Goal: Obtain resource: Obtain resource

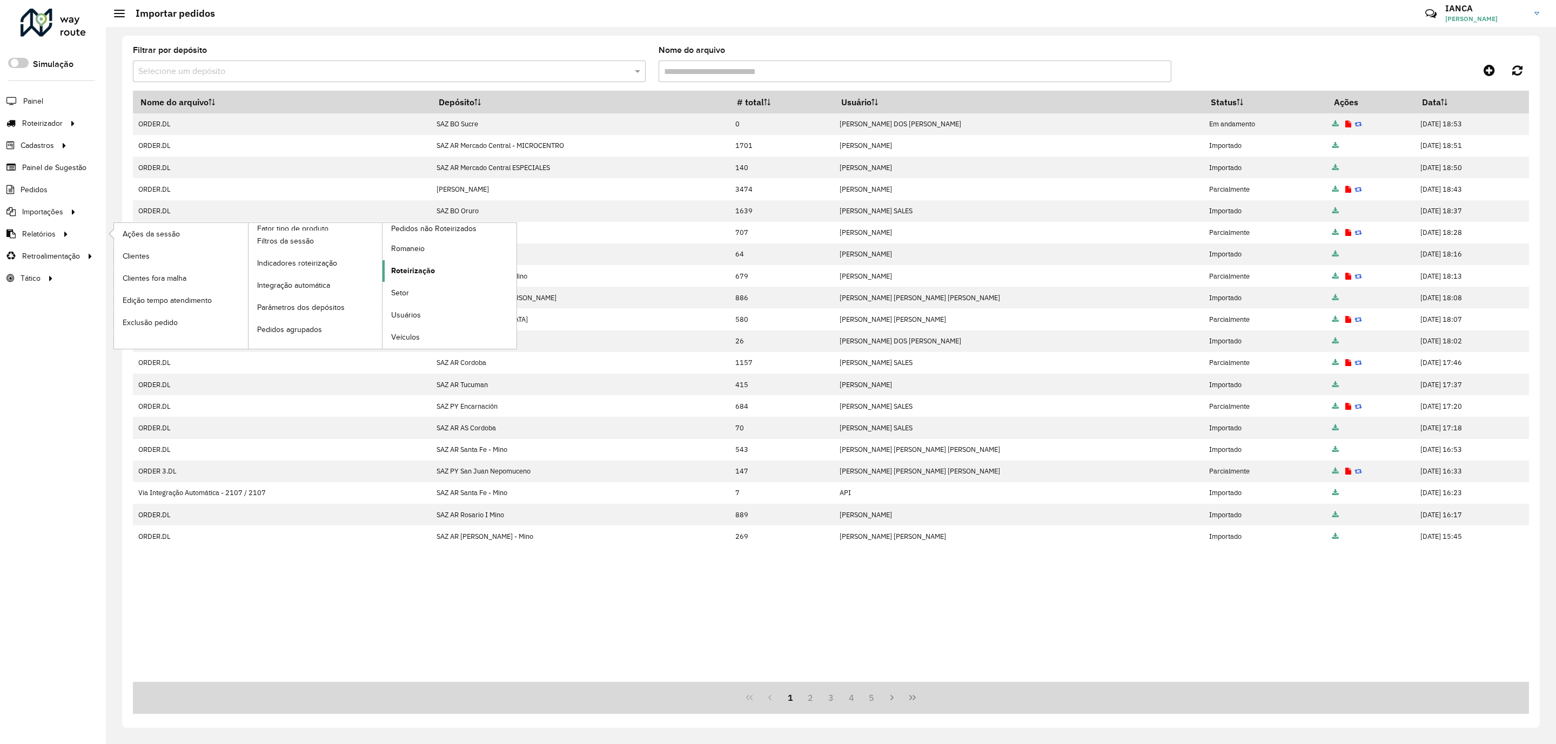
click at [411, 276] on span "Roteirização" at bounding box center [413, 270] width 44 height 11
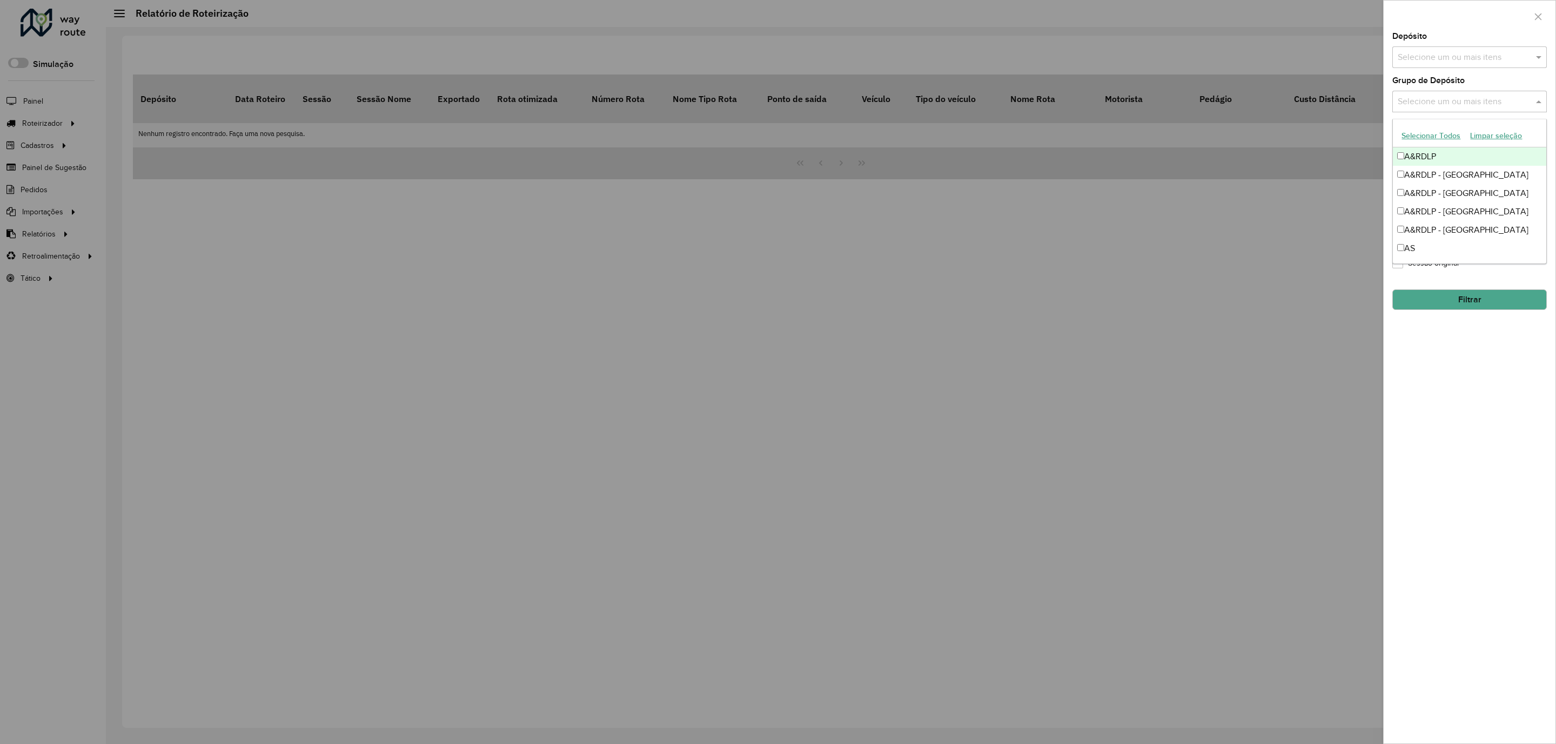
click at [1454, 97] on input "text" at bounding box center [1464, 102] width 138 height 13
click at [1445, 174] on div "A&RDLP - Argentina" at bounding box center [1469, 175] width 153 height 18
click at [1433, 427] on div "**********" at bounding box center [1470, 387] width 172 height 711
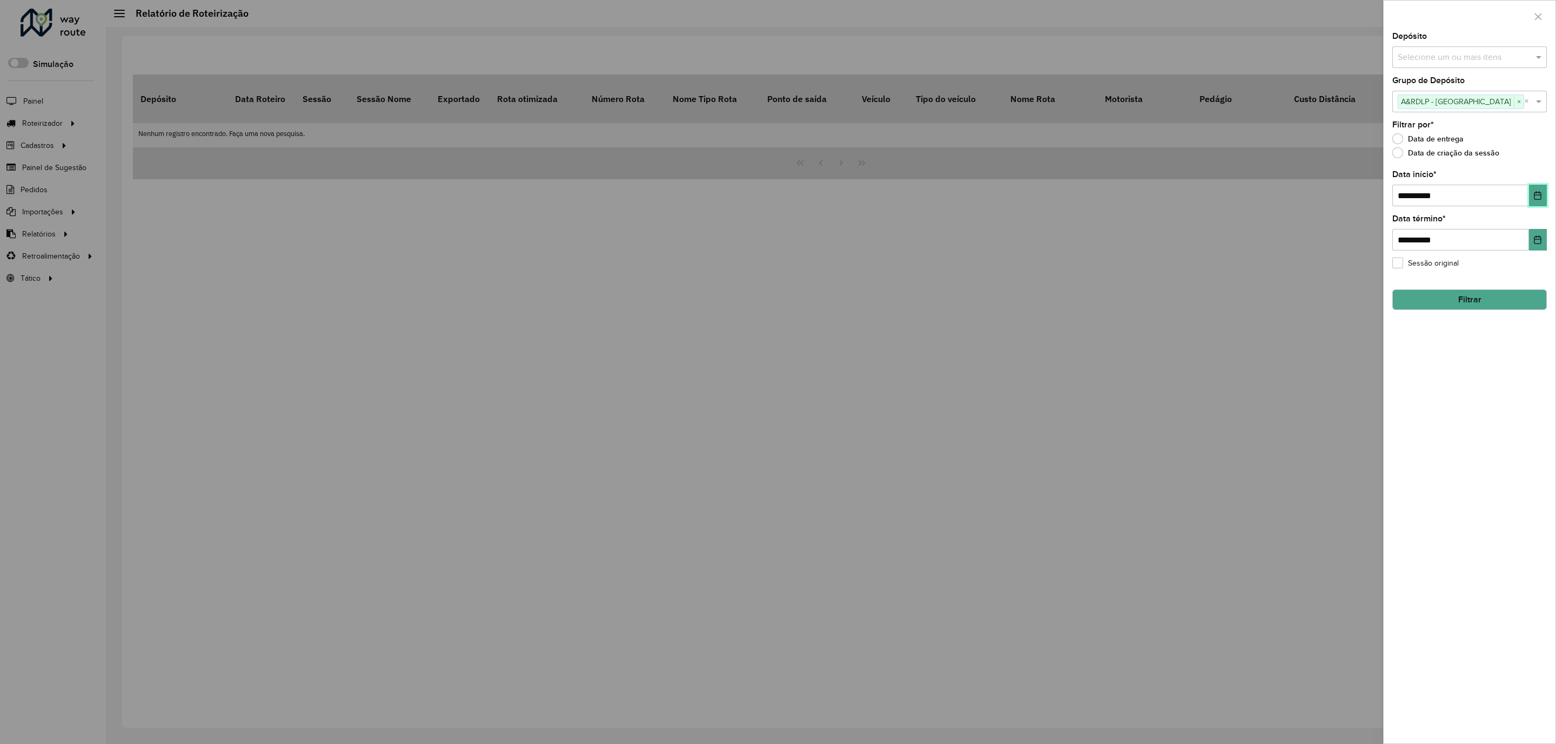
drag, startPoint x: 1535, startPoint y: 193, endPoint x: 1539, endPoint y: 200, distance: 8.0
click at [1535, 192] on icon "Choose Date" at bounding box center [1537, 195] width 9 height 9
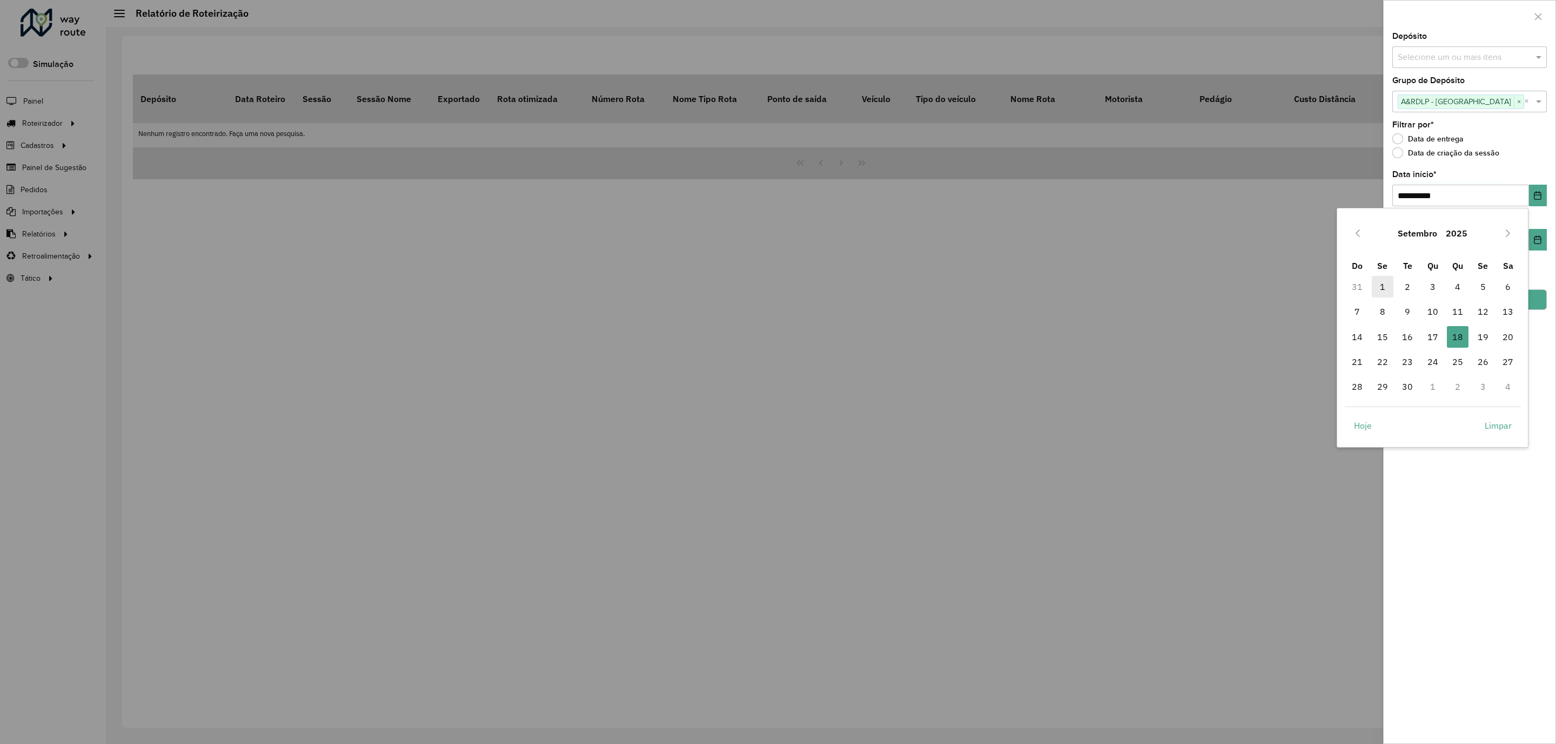
click at [1385, 289] on span "1" at bounding box center [1383, 287] width 22 height 22
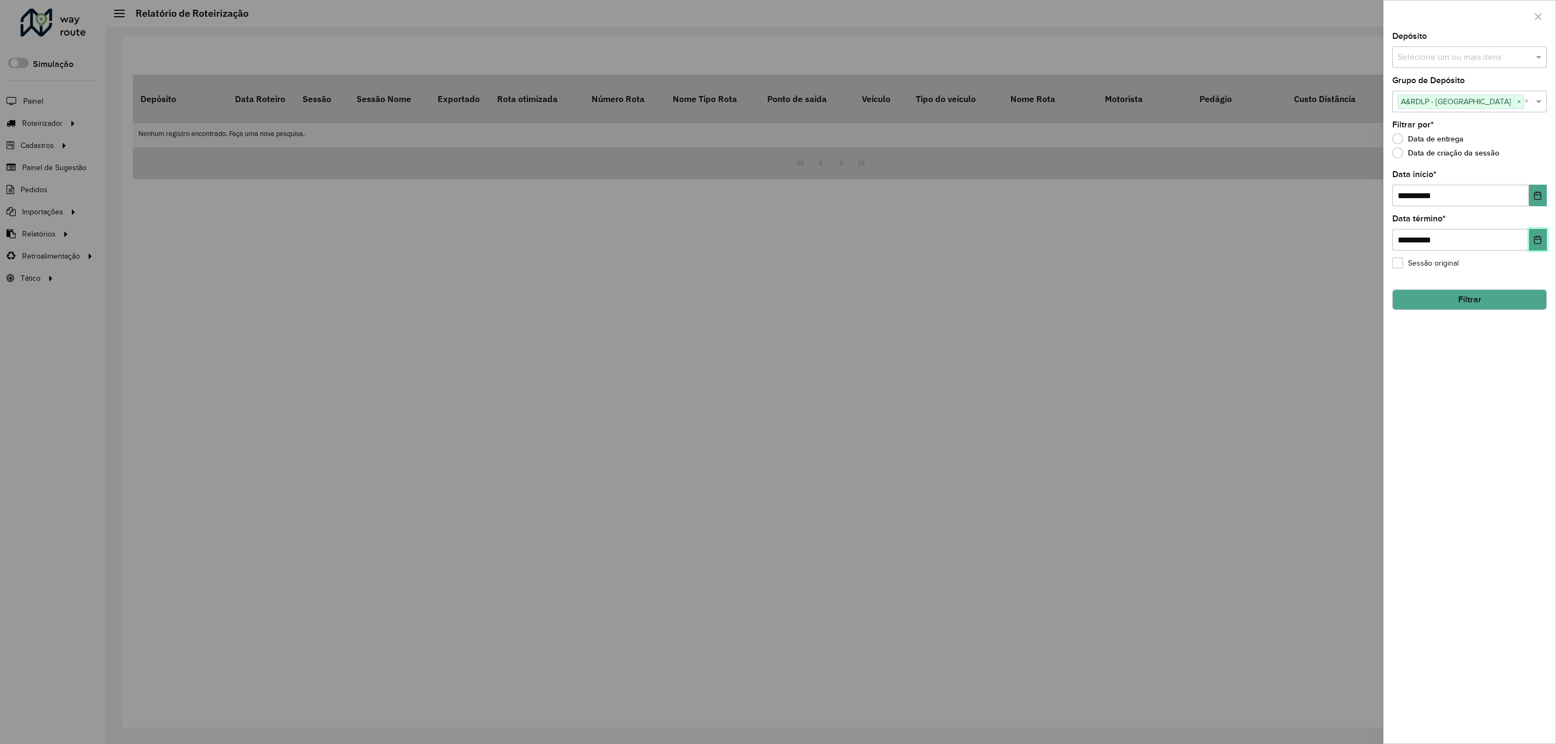
drag, startPoint x: 1543, startPoint y: 242, endPoint x: 1535, endPoint y: 266, distance: 25.3
click at [1545, 243] on button "Choose Date" at bounding box center [1538, 240] width 18 height 22
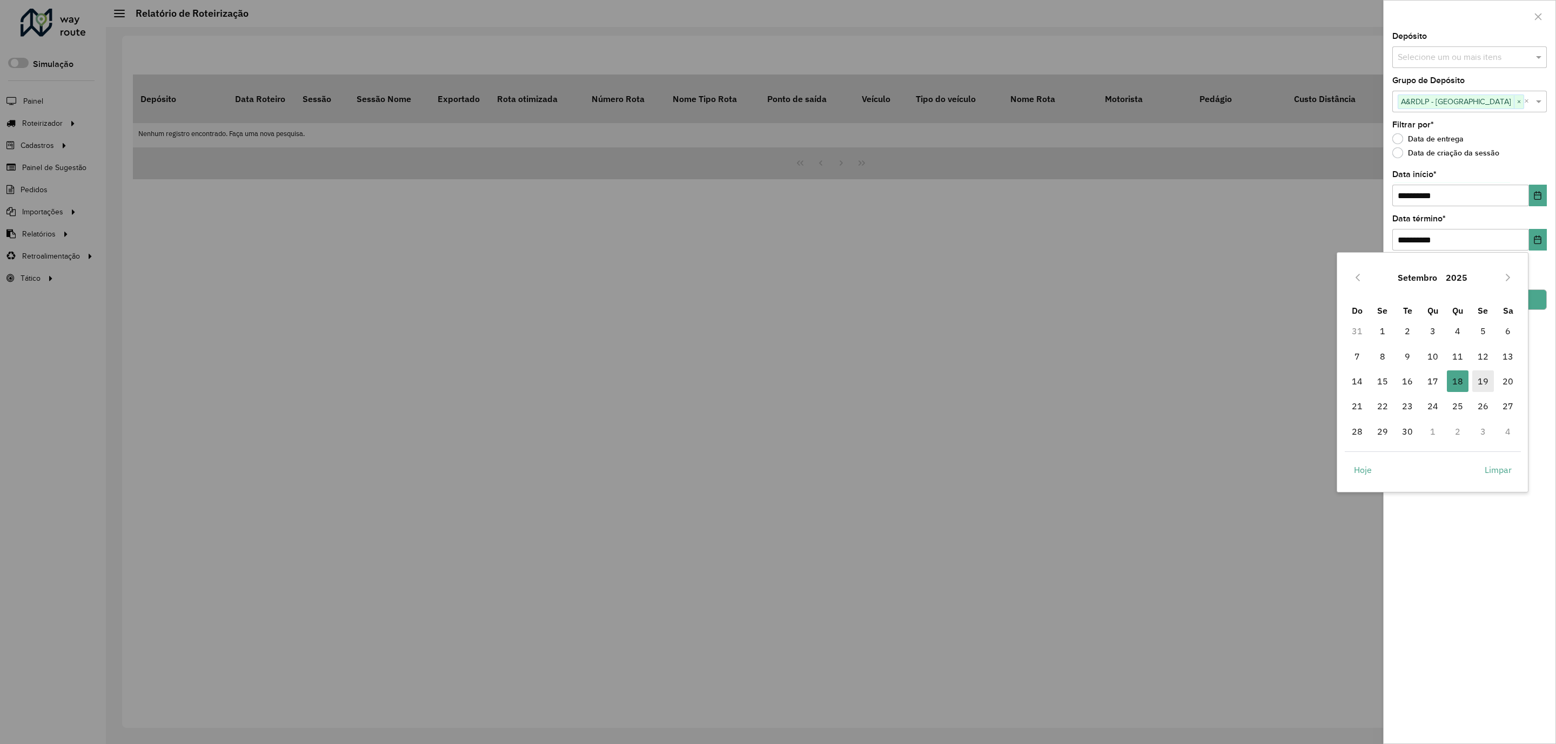
click at [1482, 380] on span "19" at bounding box center [1483, 382] width 22 height 22
drag, startPoint x: 1444, startPoint y: 505, endPoint x: 1446, endPoint y: 441, distance: 63.8
click at [1442, 505] on div "**********" at bounding box center [1470, 387] width 172 height 711
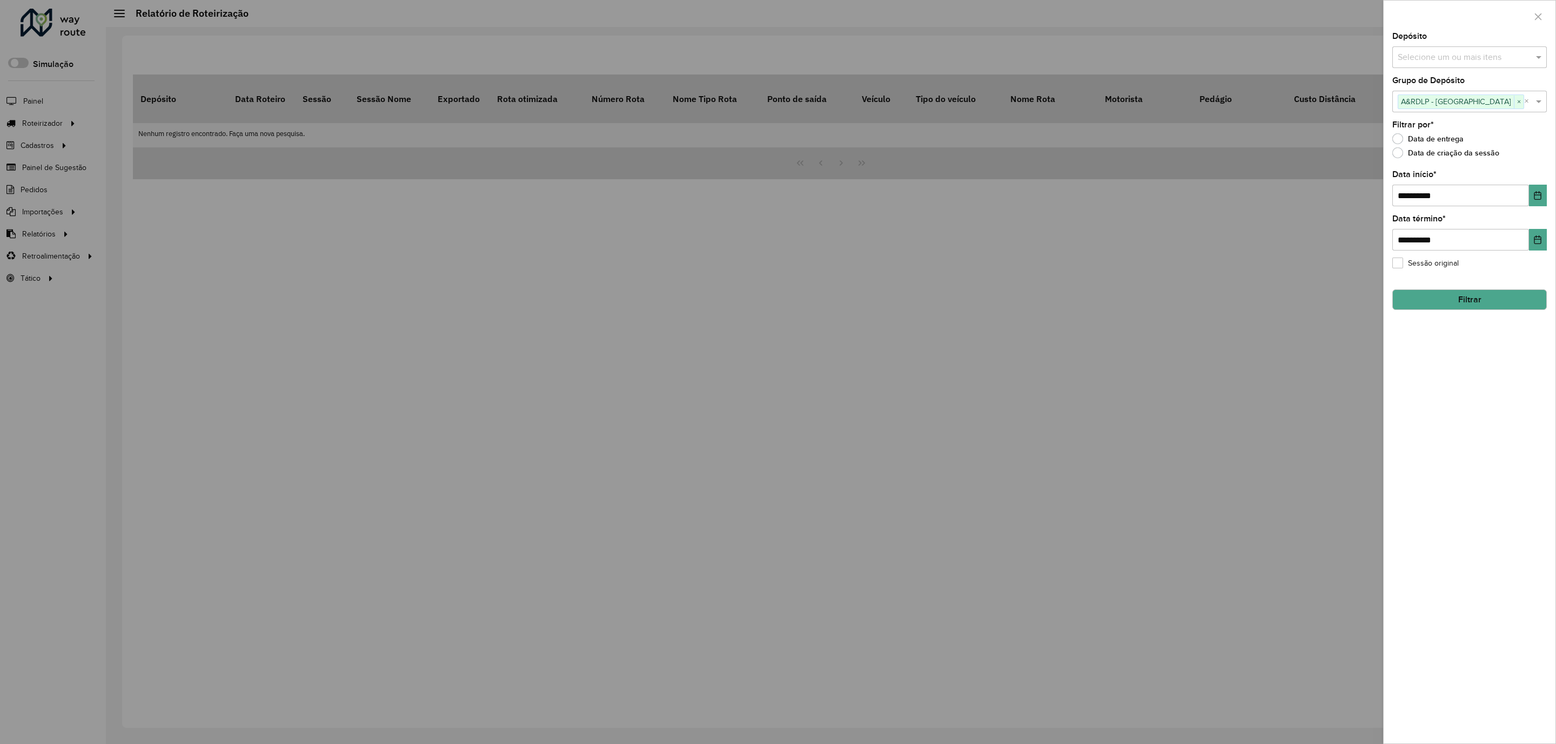
click at [1464, 300] on button "Filtrar" at bounding box center [1469, 300] width 155 height 21
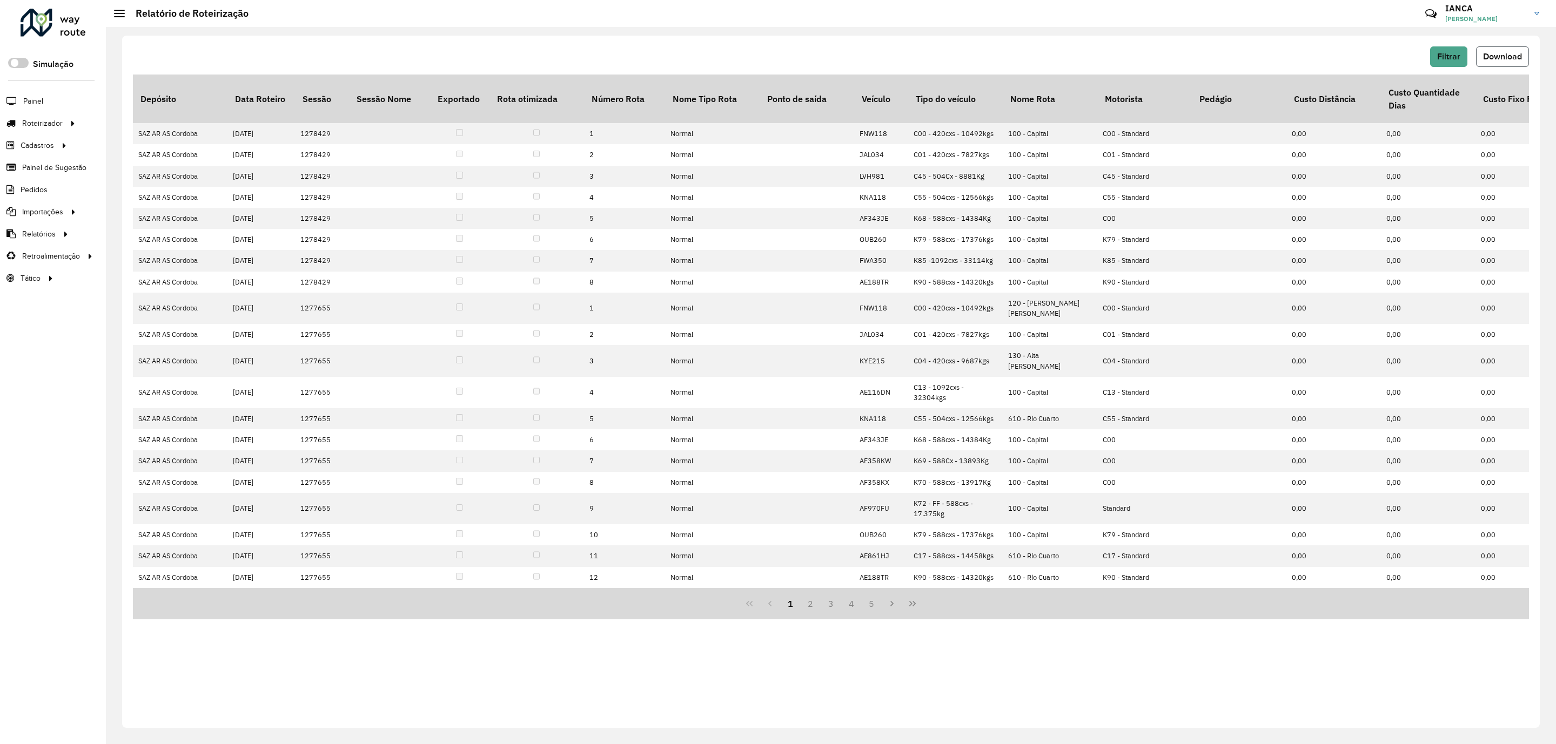
click at [1487, 58] on span "Download" at bounding box center [1502, 56] width 39 height 9
click at [404, 273] on span "Roteirização" at bounding box center [413, 270] width 44 height 11
click at [1442, 54] on span "Filtrar" at bounding box center [1448, 56] width 23 height 9
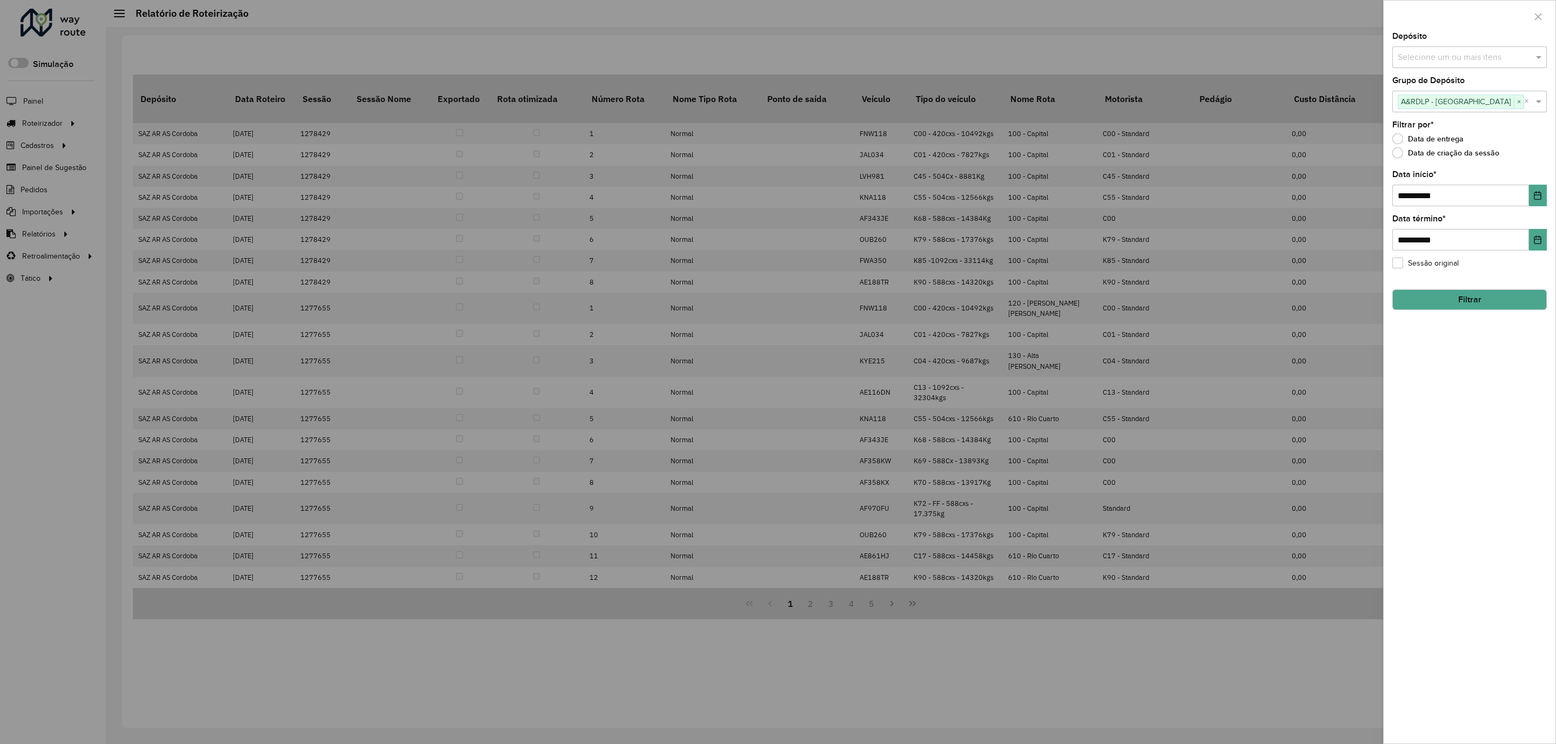
click at [1446, 62] on input "text" at bounding box center [1464, 57] width 138 height 13
click at [1350, 34] on div at bounding box center [778, 372] width 1556 height 744
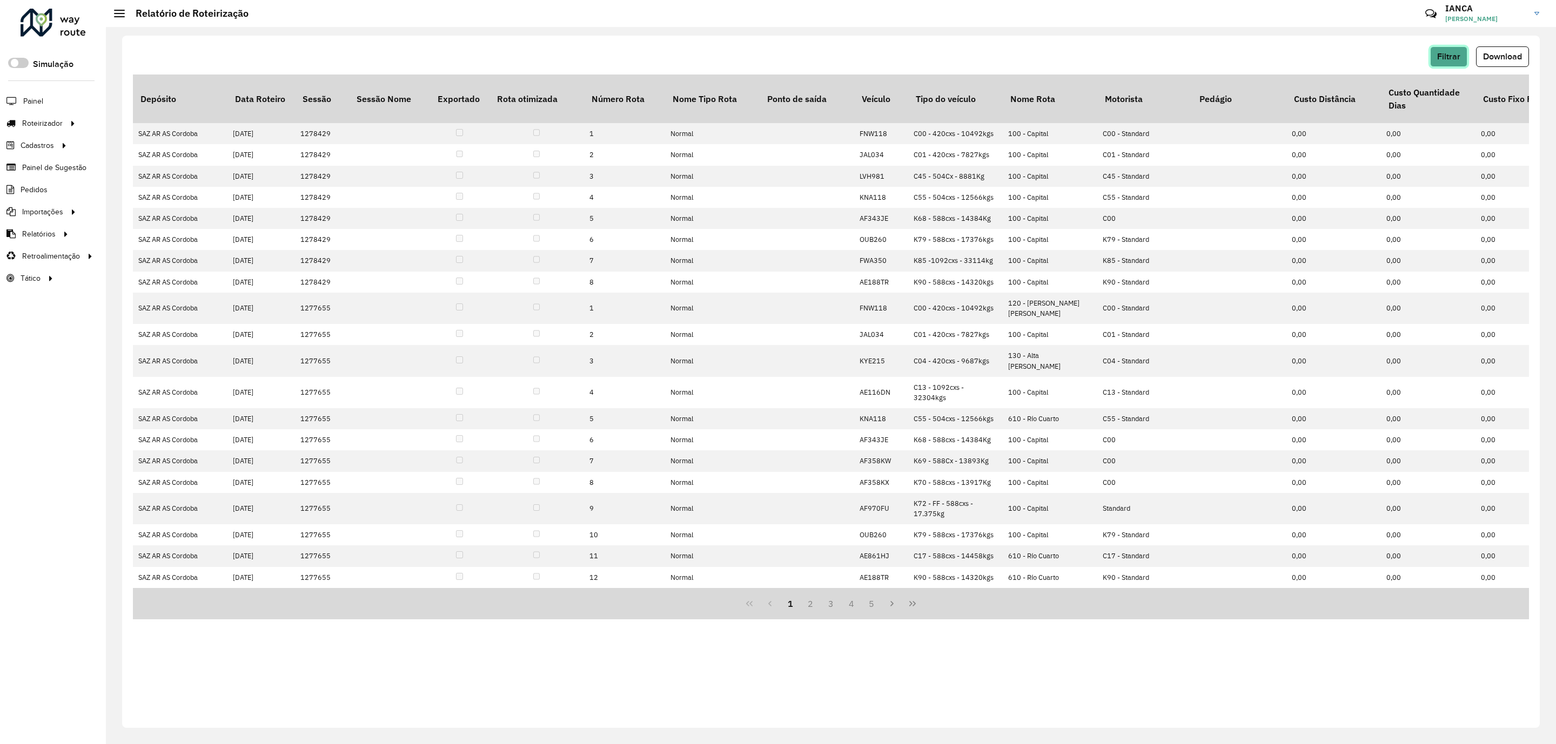
click at [1460, 58] on button "Filtrar" at bounding box center [1448, 56] width 37 height 21
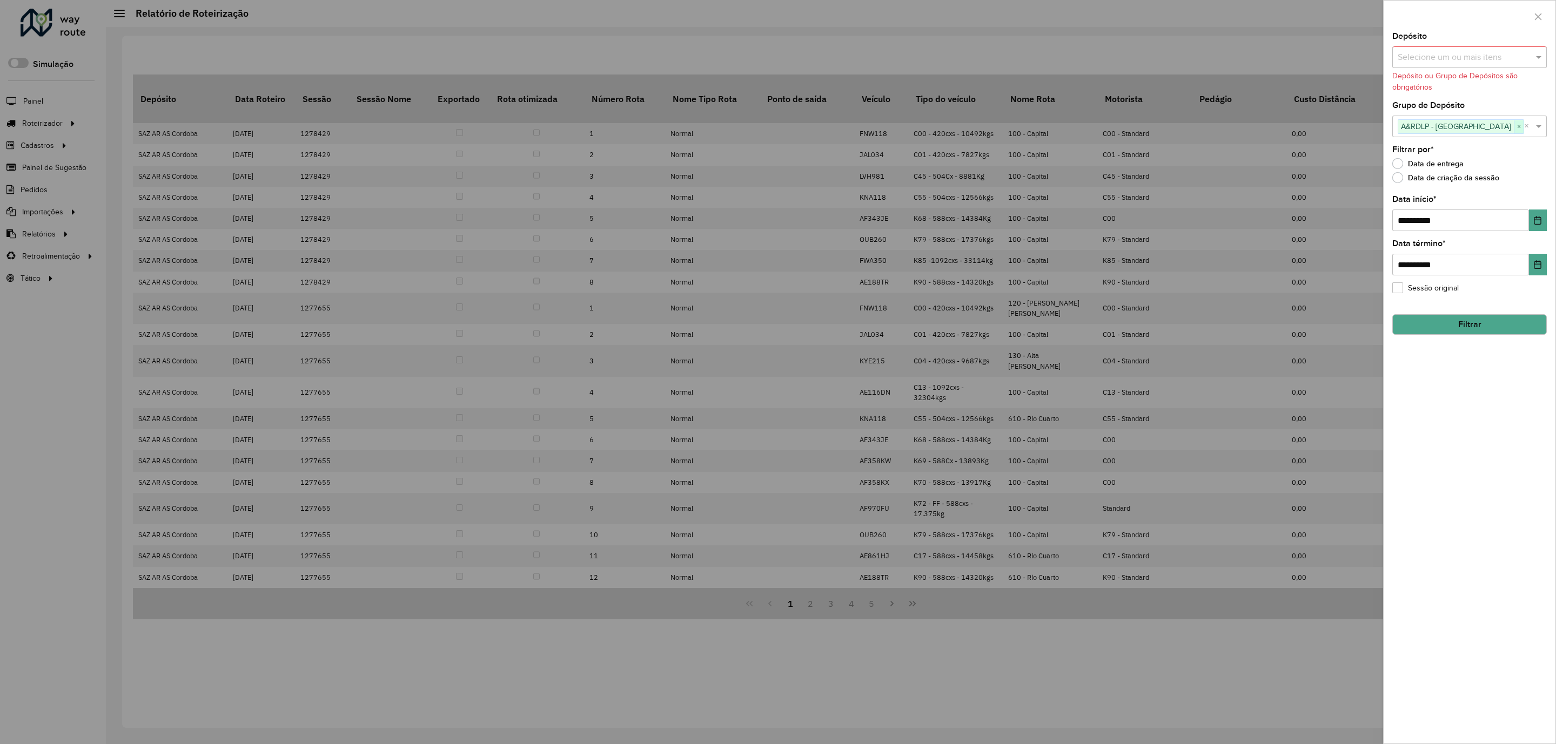
click at [1514, 130] on span "×" at bounding box center [1519, 126] width 10 height 13
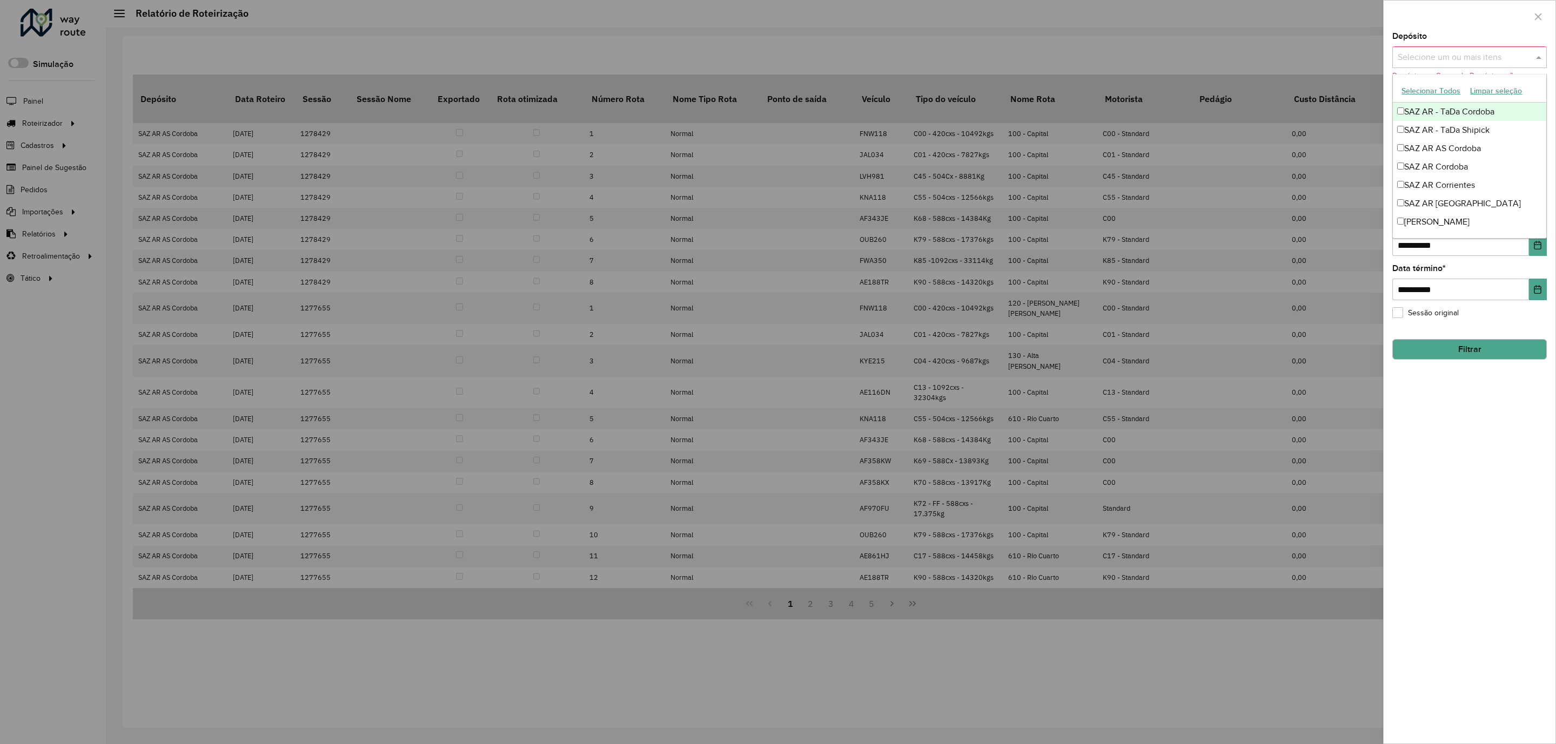
click at [1459, 57] on input "text" at bounding box center [1464, 57] width 138 height 13
type input "***"
click at [1464, 101] on div "Selecionar Todos Limpar seleção" at bounding box center [1469, 91] width 153 height 23
click at [1464, 112] on div "SAZ AR Mercado Central - MICROCENTRO" at bounding box center [1469, 112] width 153 height 18
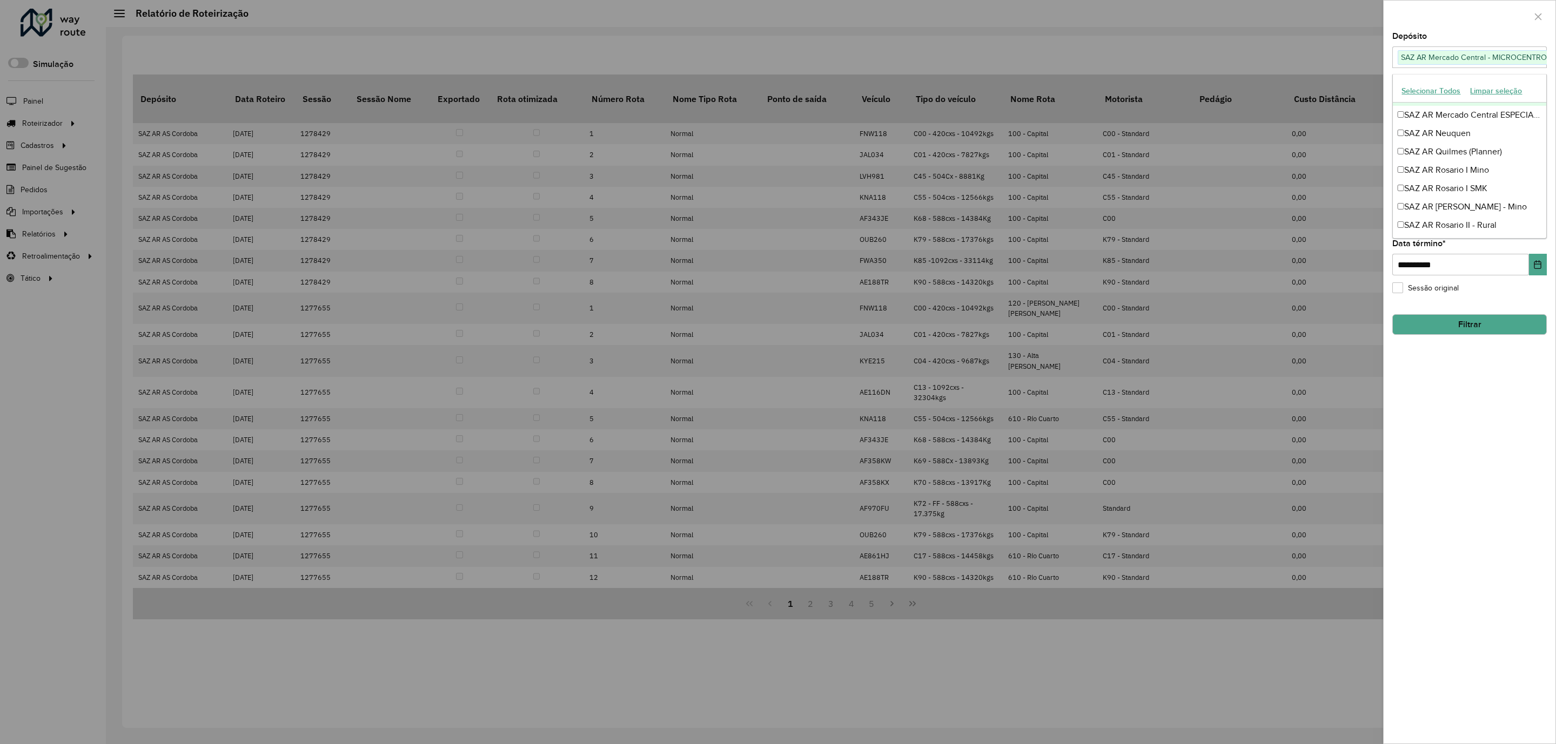
scroll to position [81, 0]
click at [1489, 182] on div "SAZ AR Mercado Central - SMK" at bounding box center [1469, 178] width 153 height 18
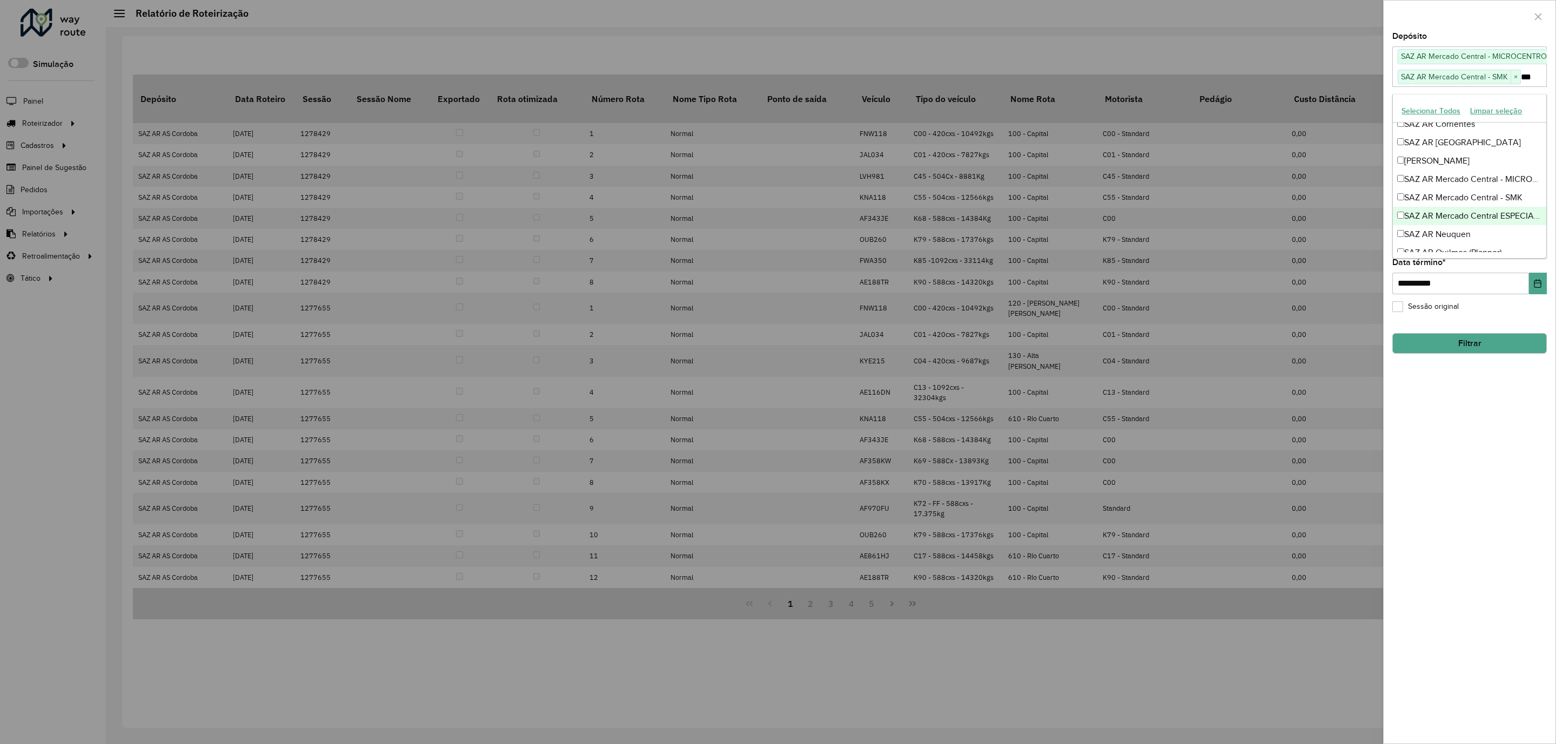
click at [1487, 211] on div "SAZ AR Mercado Central ESPECIALES" at bounding box center [1469, 216] width 153 height 18
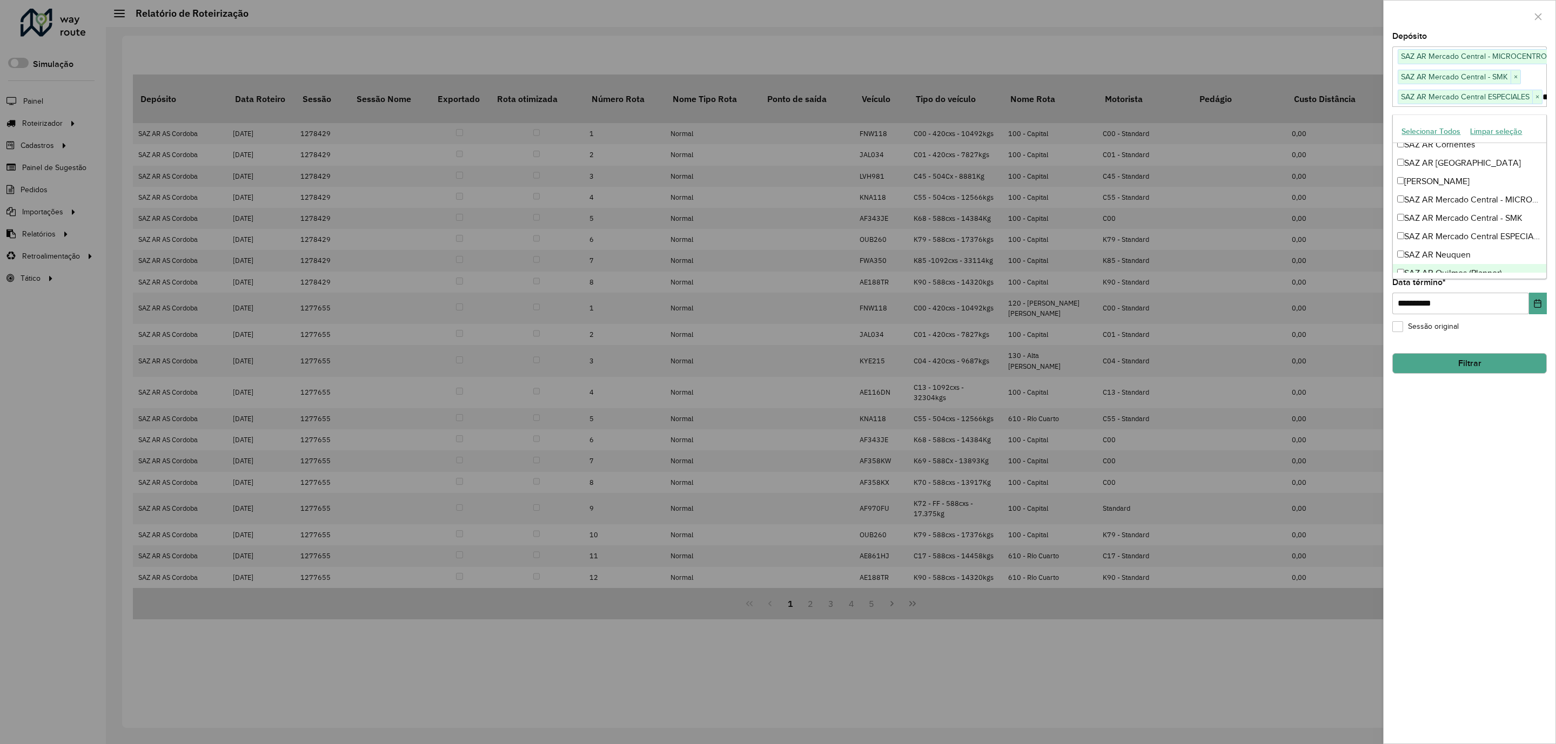
click at [1448, 449] on div "**********" at bounding box center [1470, 387] width 172 height 711
click at [1545, 268] on button "Choose Date" at bounding box center [1538, 260] width 18 height 22
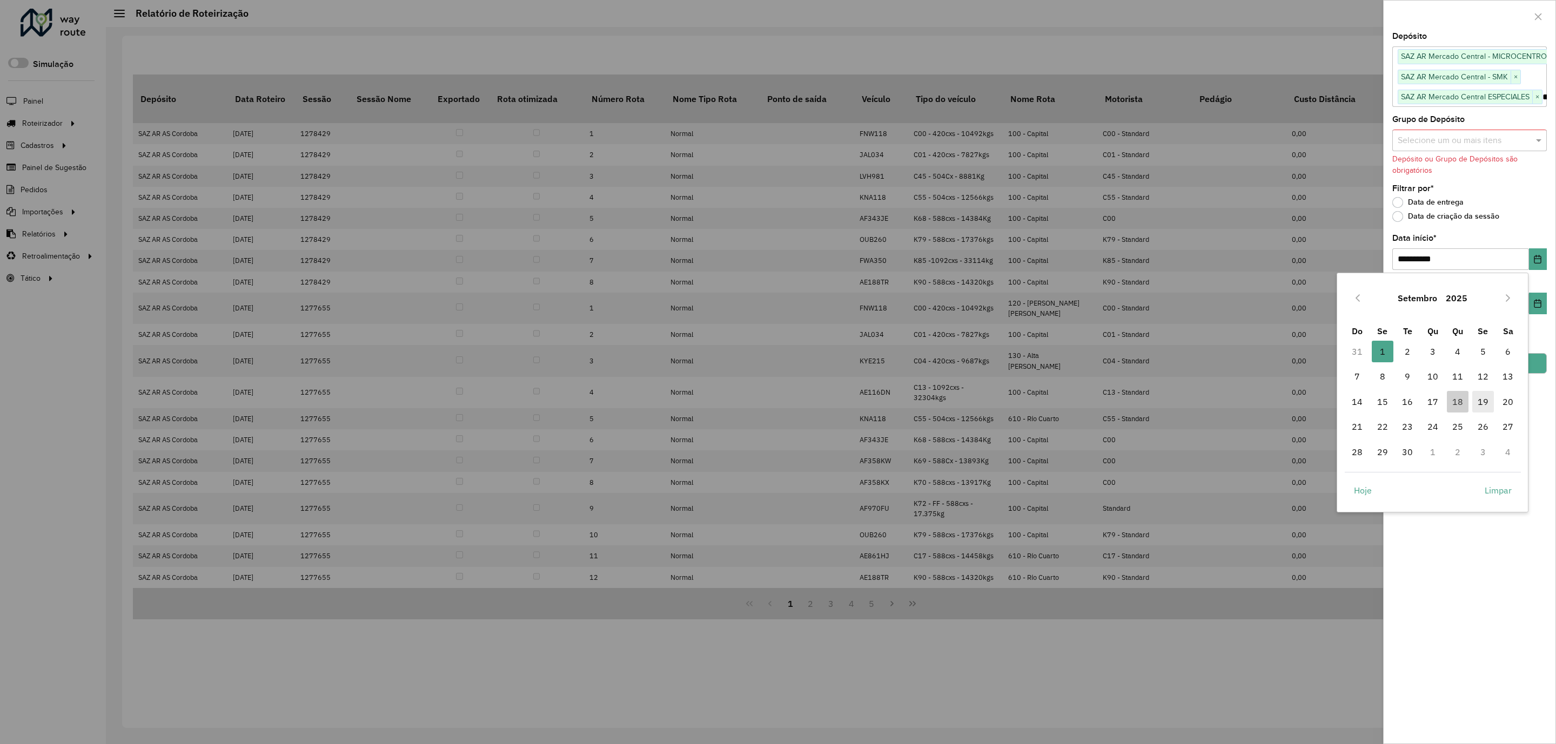
click at [1477, 402] on span "19" at bounding box center [1483, 402] width 22 height 22
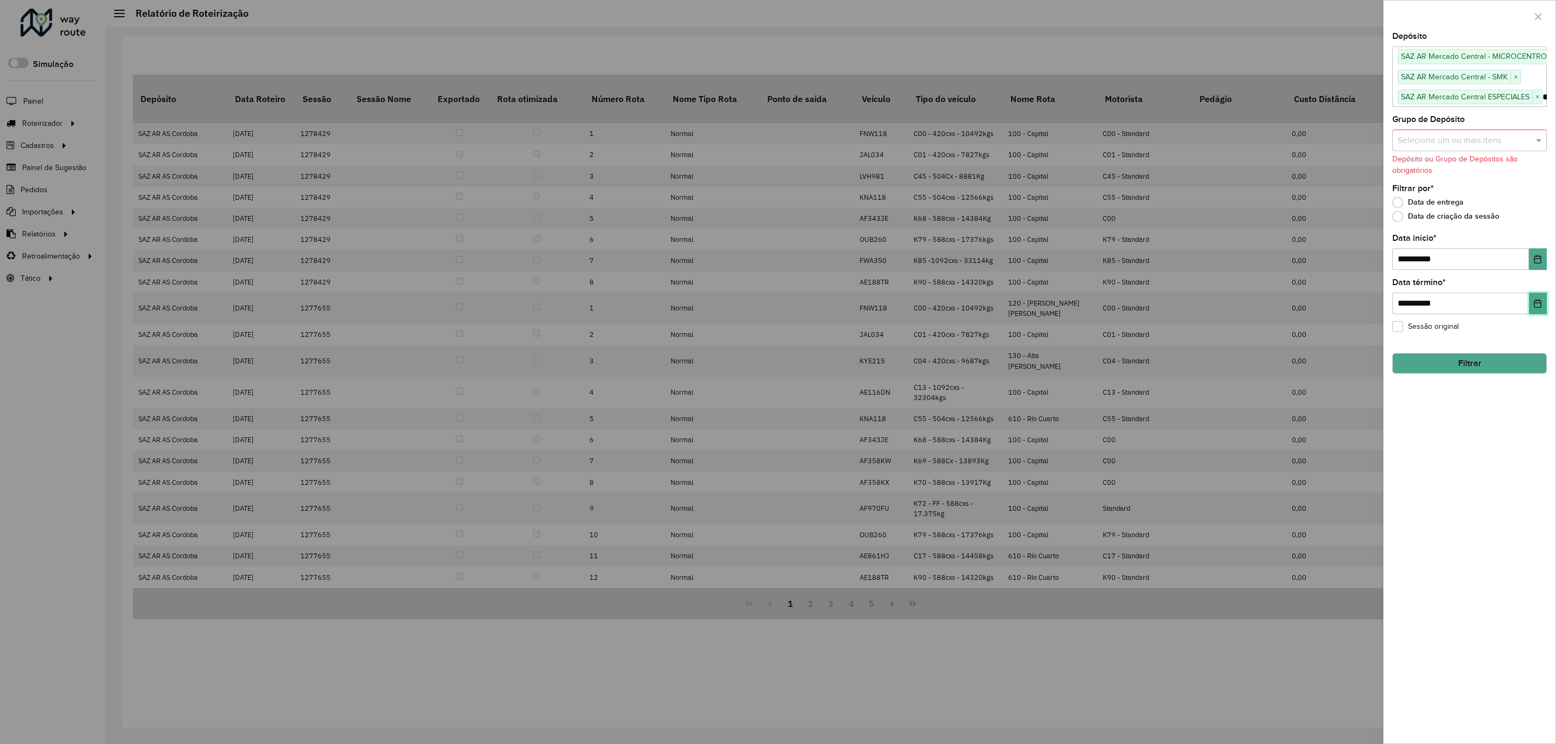
click at [1535, 308] on icon "Choose Date" at bounding box center [1537, 303] width 9 height 9
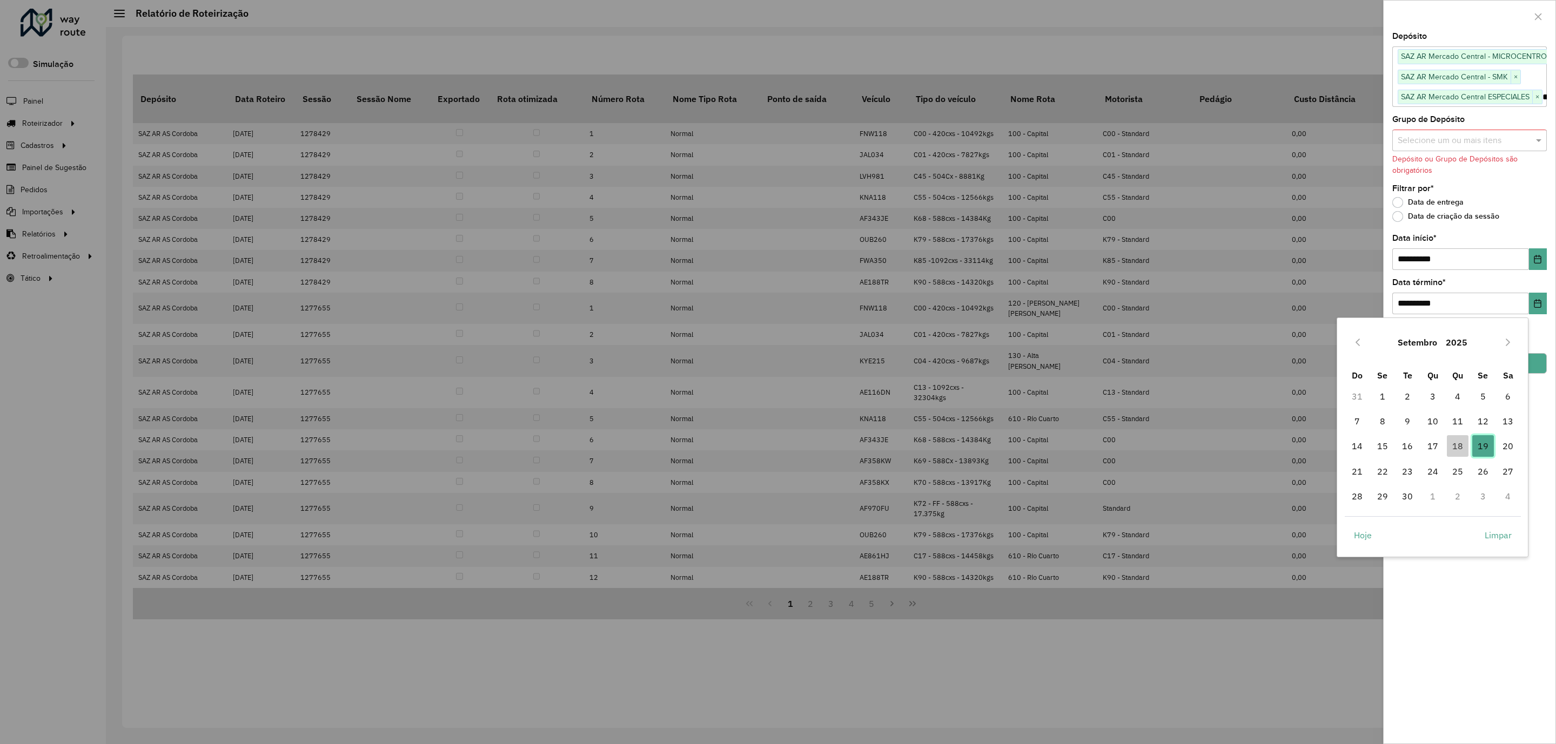
click at [1483, 445] on span "19" at bounding box center [1483, 446] width 22 height 22
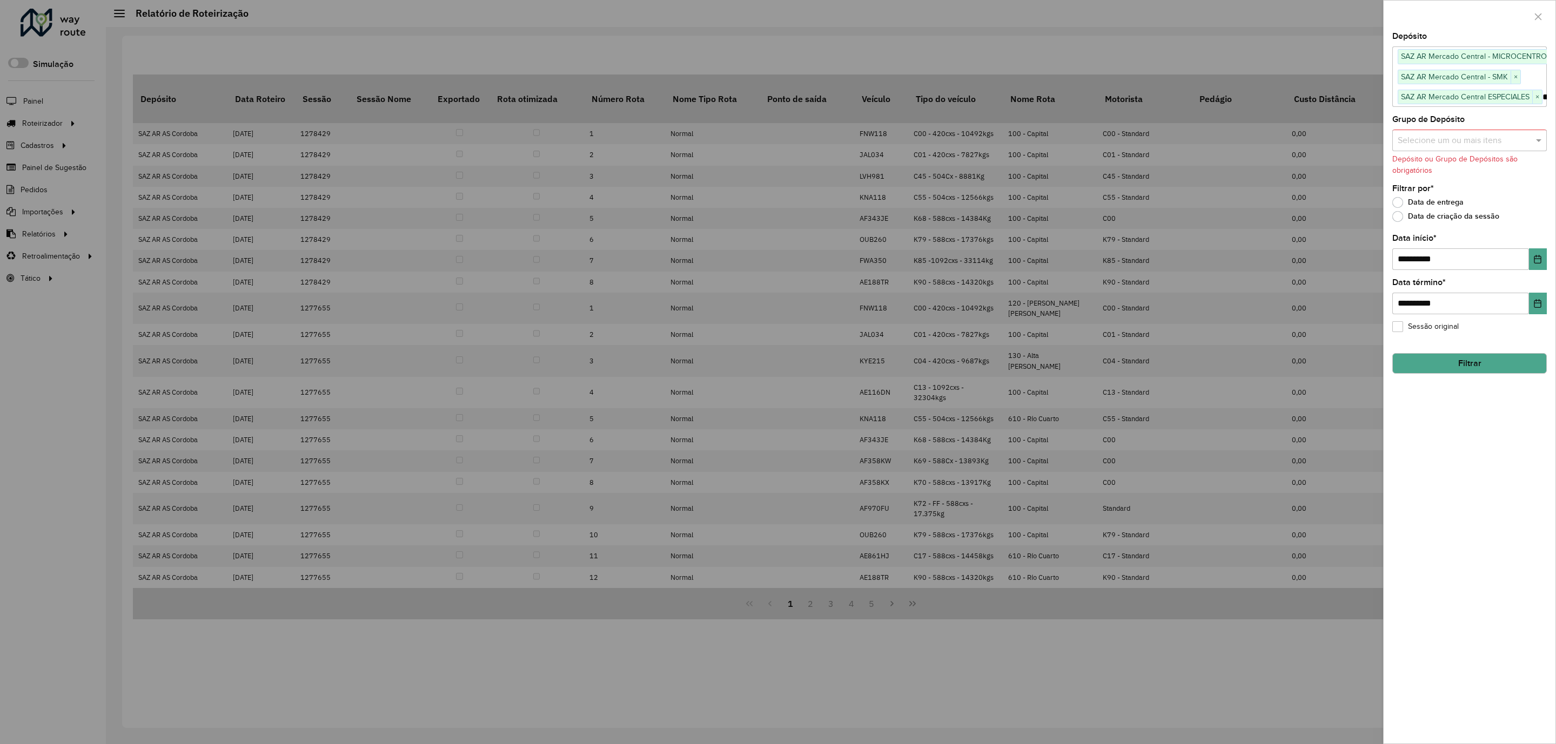
click at [1493, 367] on button "Filtrar" at bounding box center [1469, 363] width 155 height 21
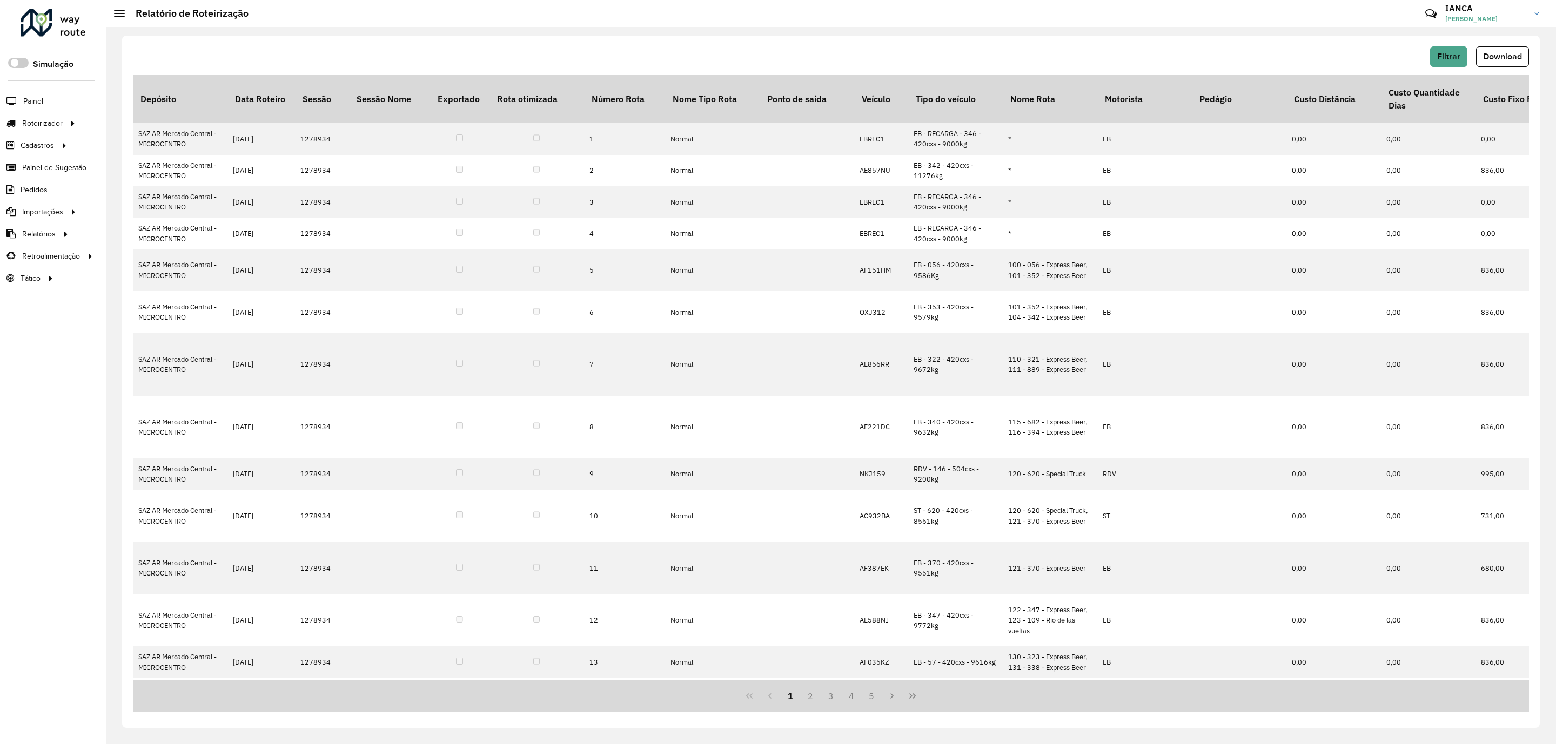
click at [1509, 55] on span "Download" at bounding box center [1502, 56] width 39 height 9
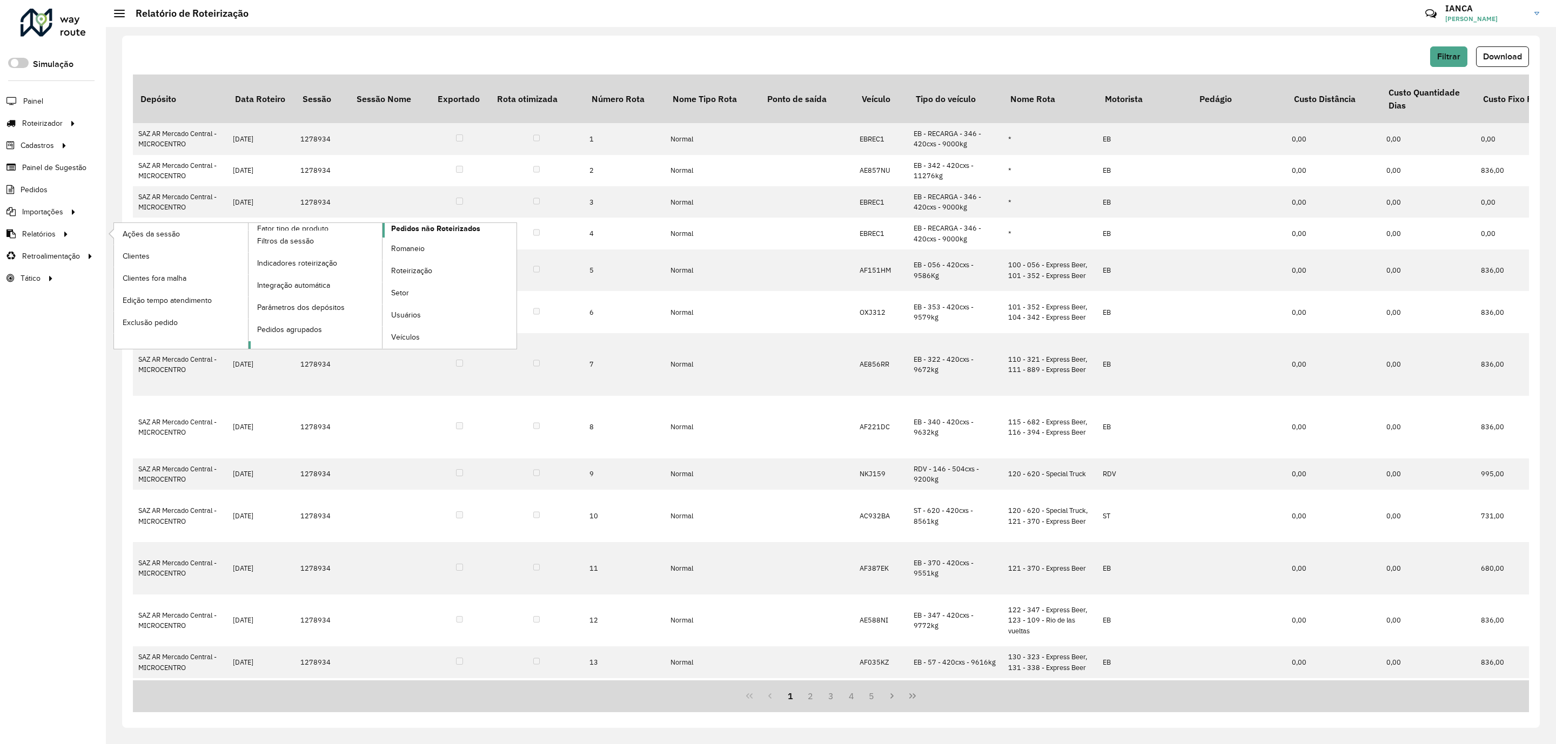
click at [445, 232] on span "Pedidos não Roteirizados" at bounding box center [435, 228] width 89 height 11
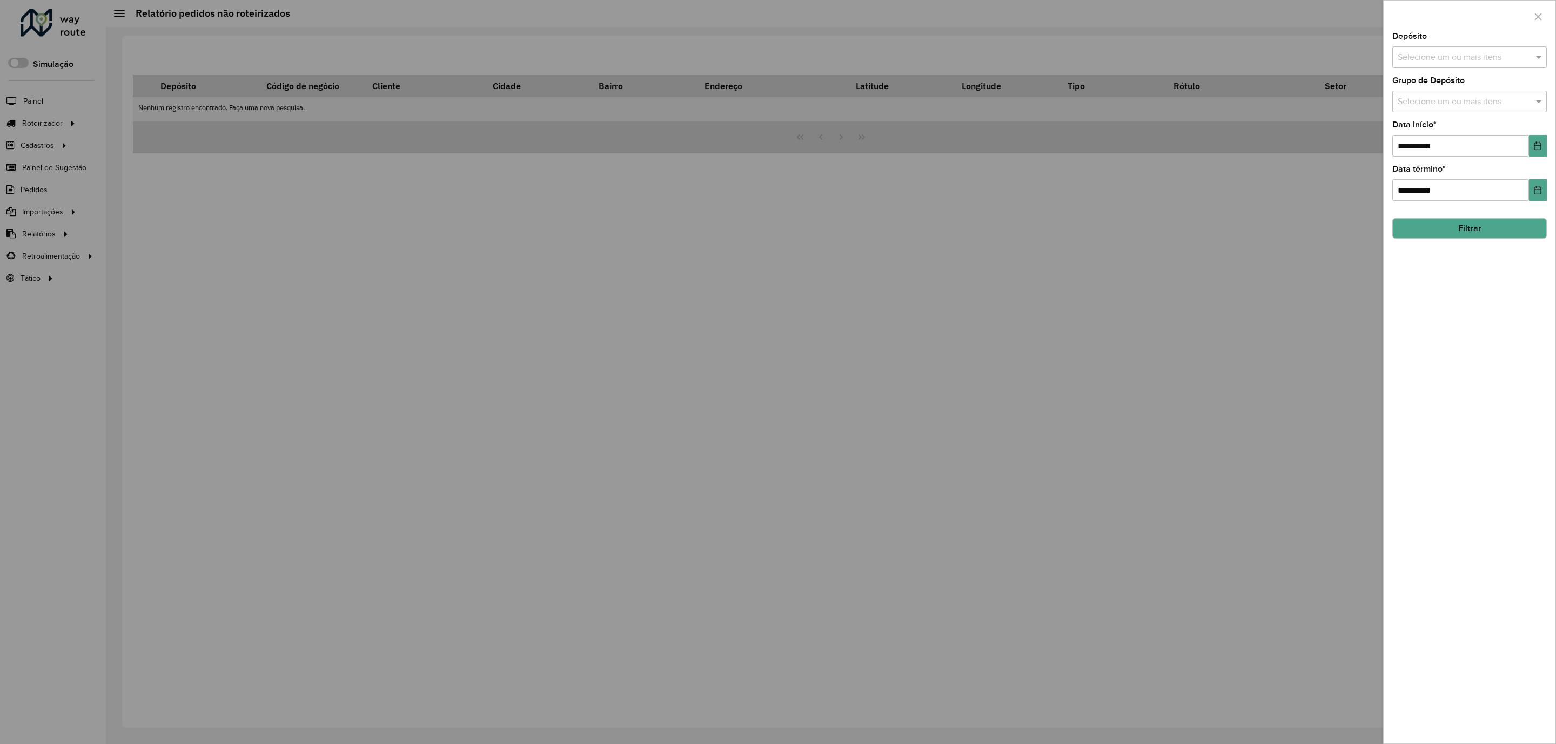
click at [1418, 67] on div "Selecione um ou mais itens" at bounding box center [1469, 57] width 155 height 22
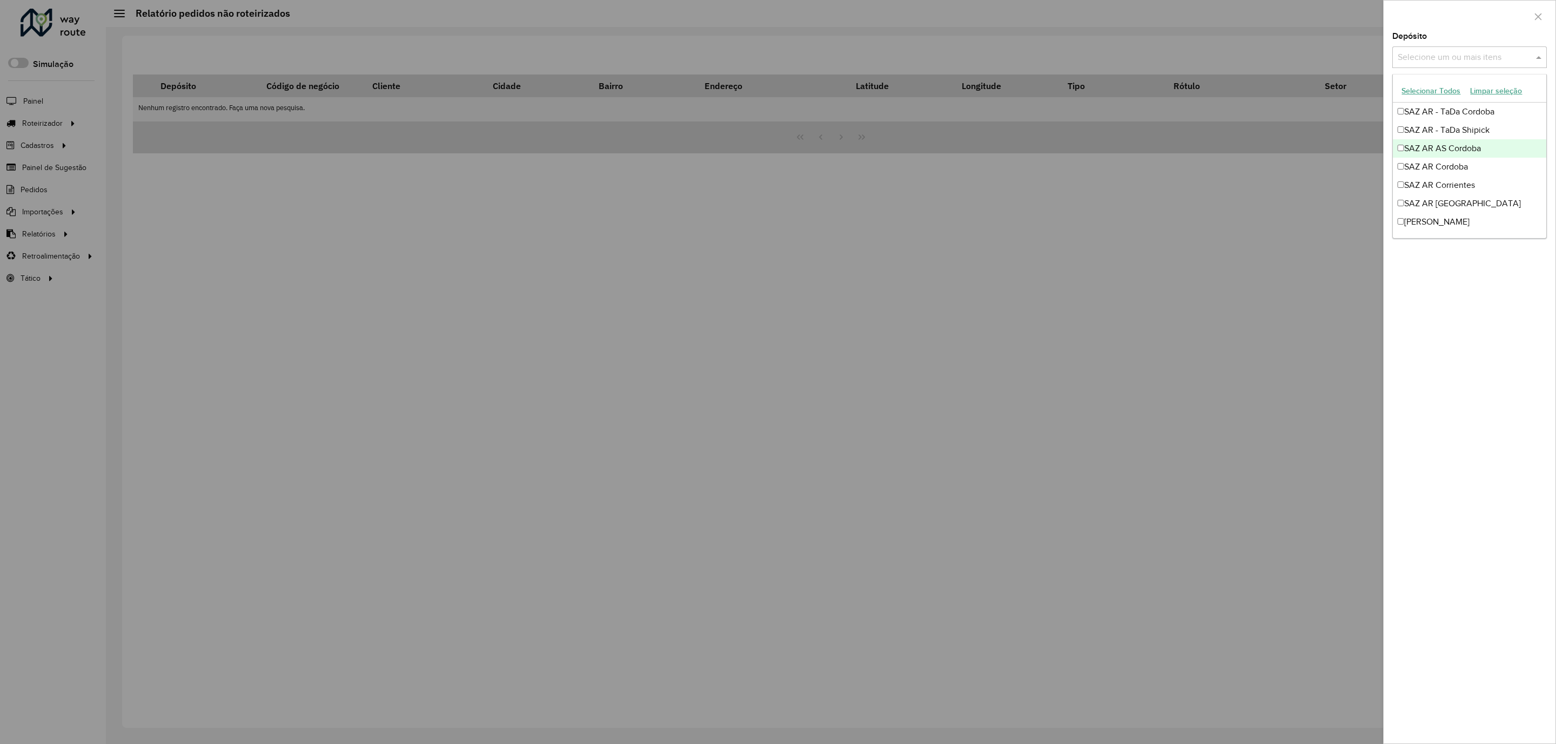
scroll to position [81, 0]
click at [1454, 164] on div "SAZ AR Mercado Central - MICROCENTRO" at bounding box center [1469, 159] width 153 height 18
click at [1460, 185] on div "SAZ AR Mercado Central - SMK" at bounding box center [1469, 178] width 153 height 18
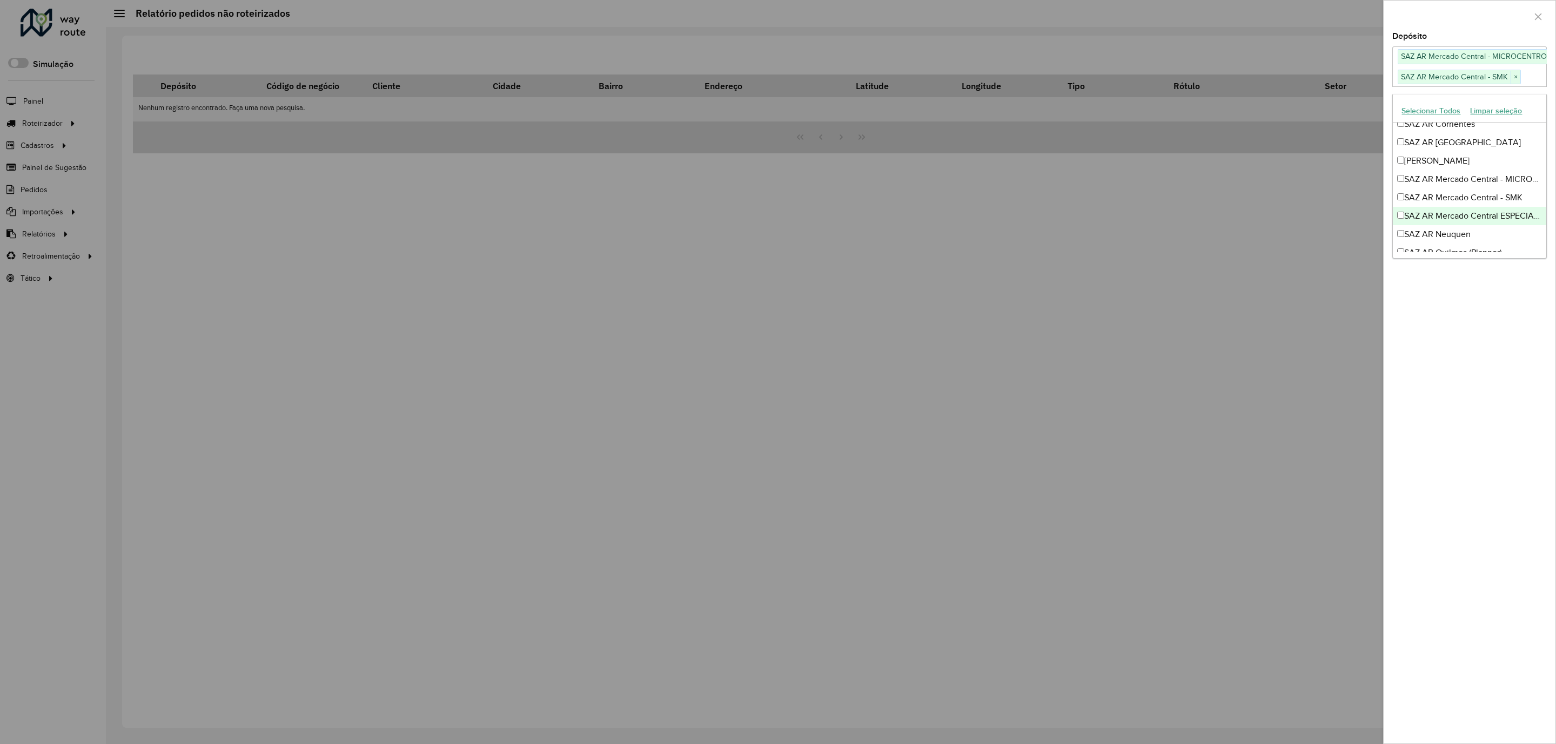
click at [1461, 212] on div "SAZ AR Mercado Central ESPECIALES" at bounding box center [1469, 216] width 153 height 18
click at [1477, 389] on div "**********" at bounding box center [1470, 387] width 172 height 711
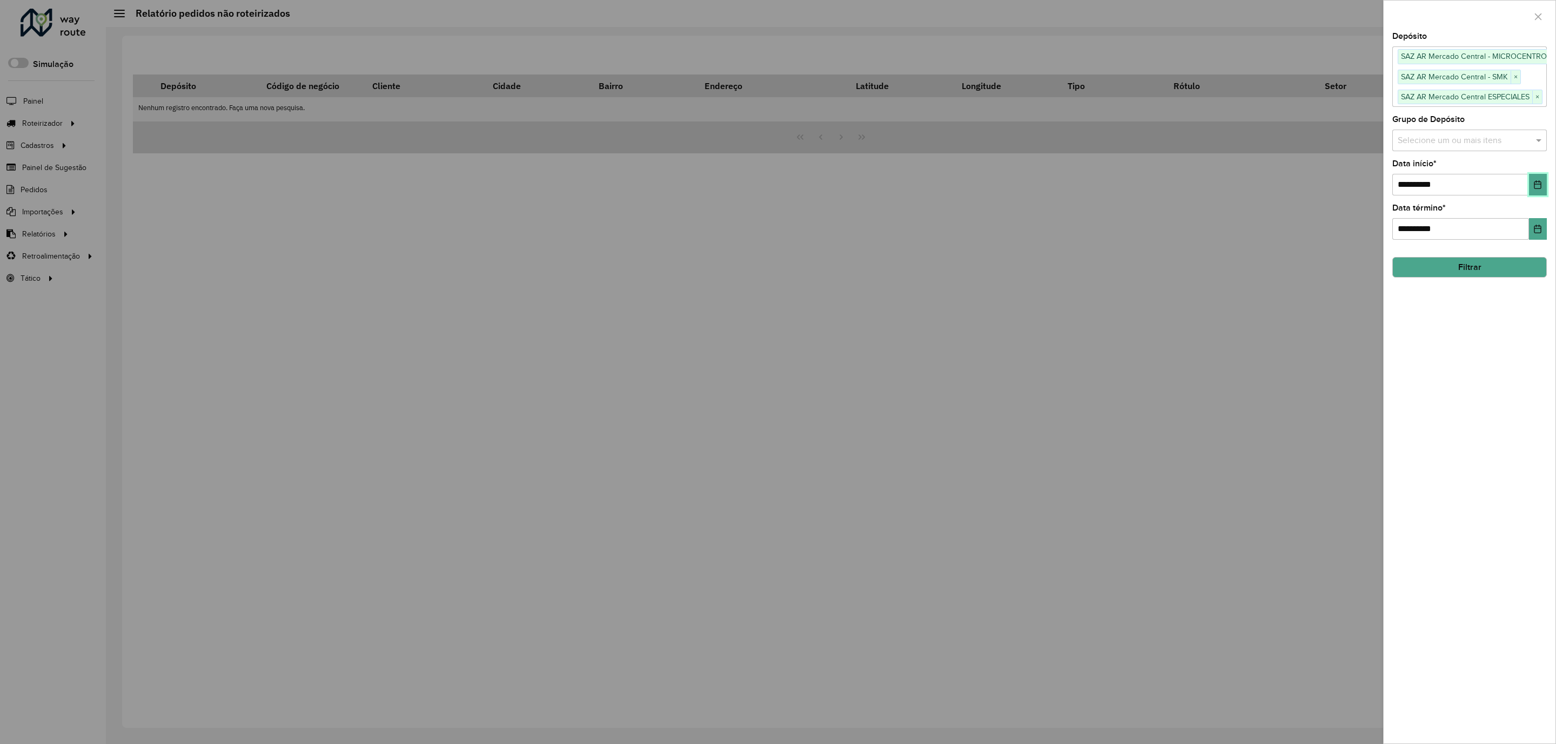
click at [1538, 192] on button "Choose Date" at bounding box center [1538, 185] width 18 height 22
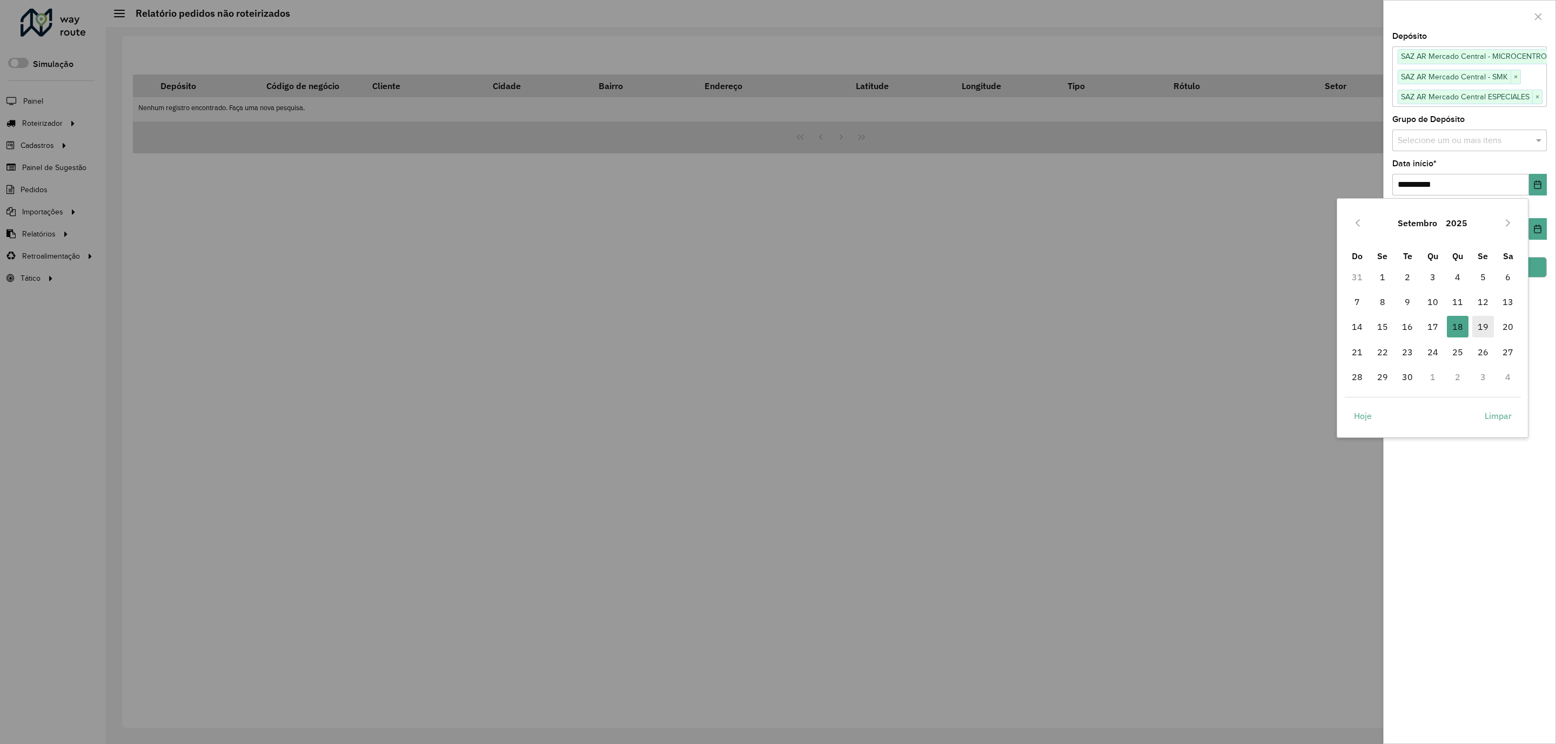
click at [1481, 326] on span "19" at bounding box center [1483, 327] width 22 height 22
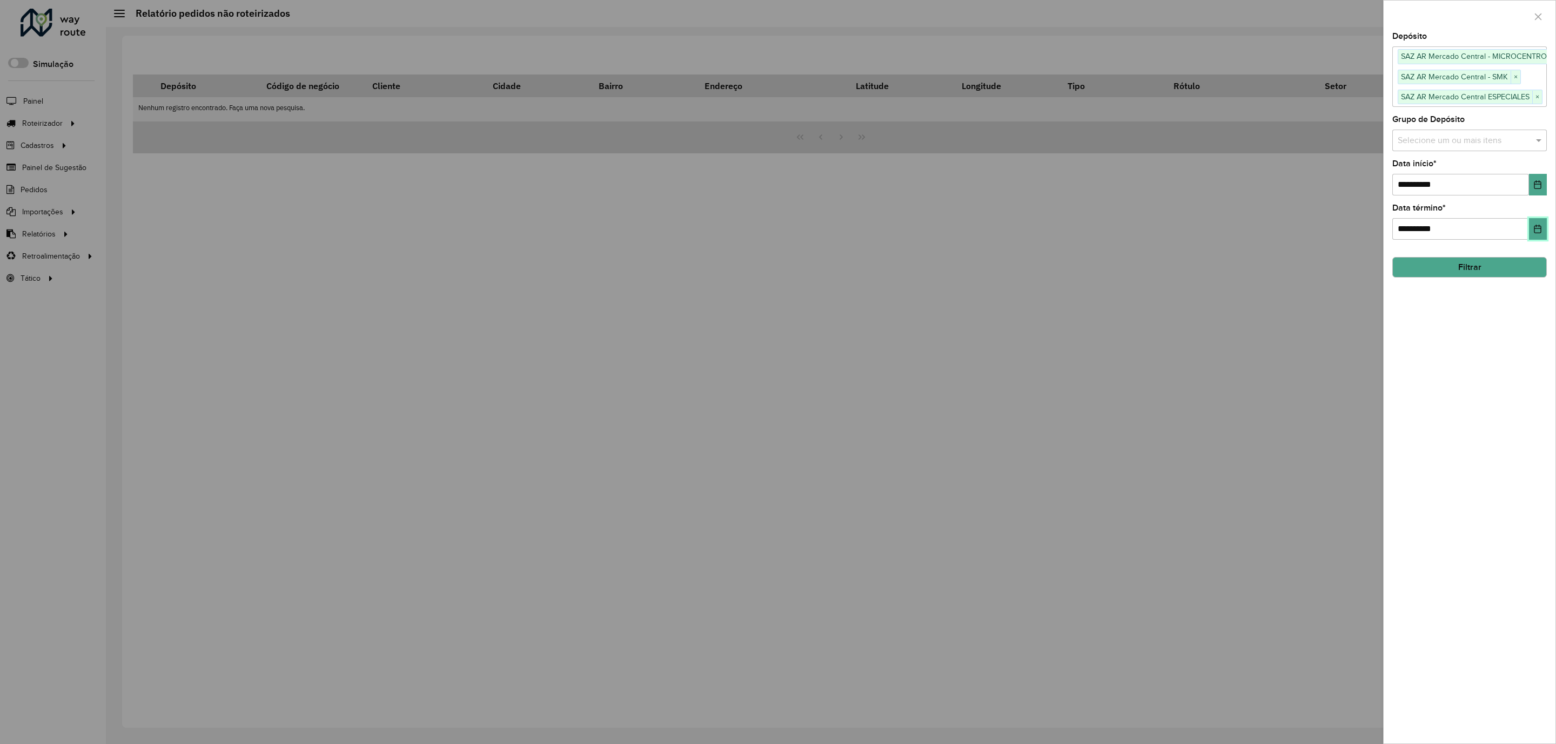
drag, startPoint x: 1542, startPoint y: 237, endPoint x: 1535, endPoint y: 248, distance: 13.1
click at [1542, 236] on button "Choose Date" at bounding box center [1538, 229] width 18 height 22
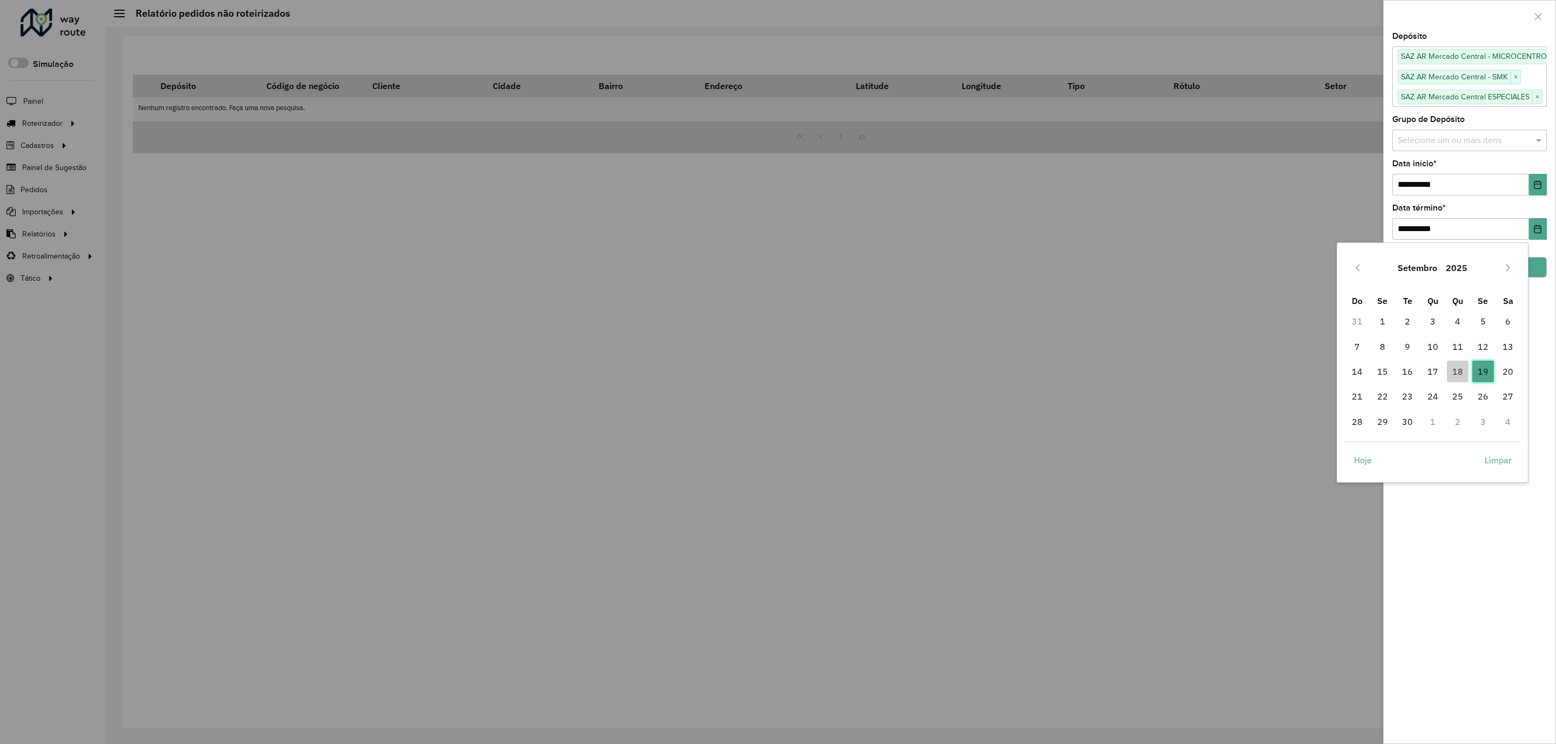
click at [1481, 375] on span "19" at bounding box center [1483, 372] width 22 height 22
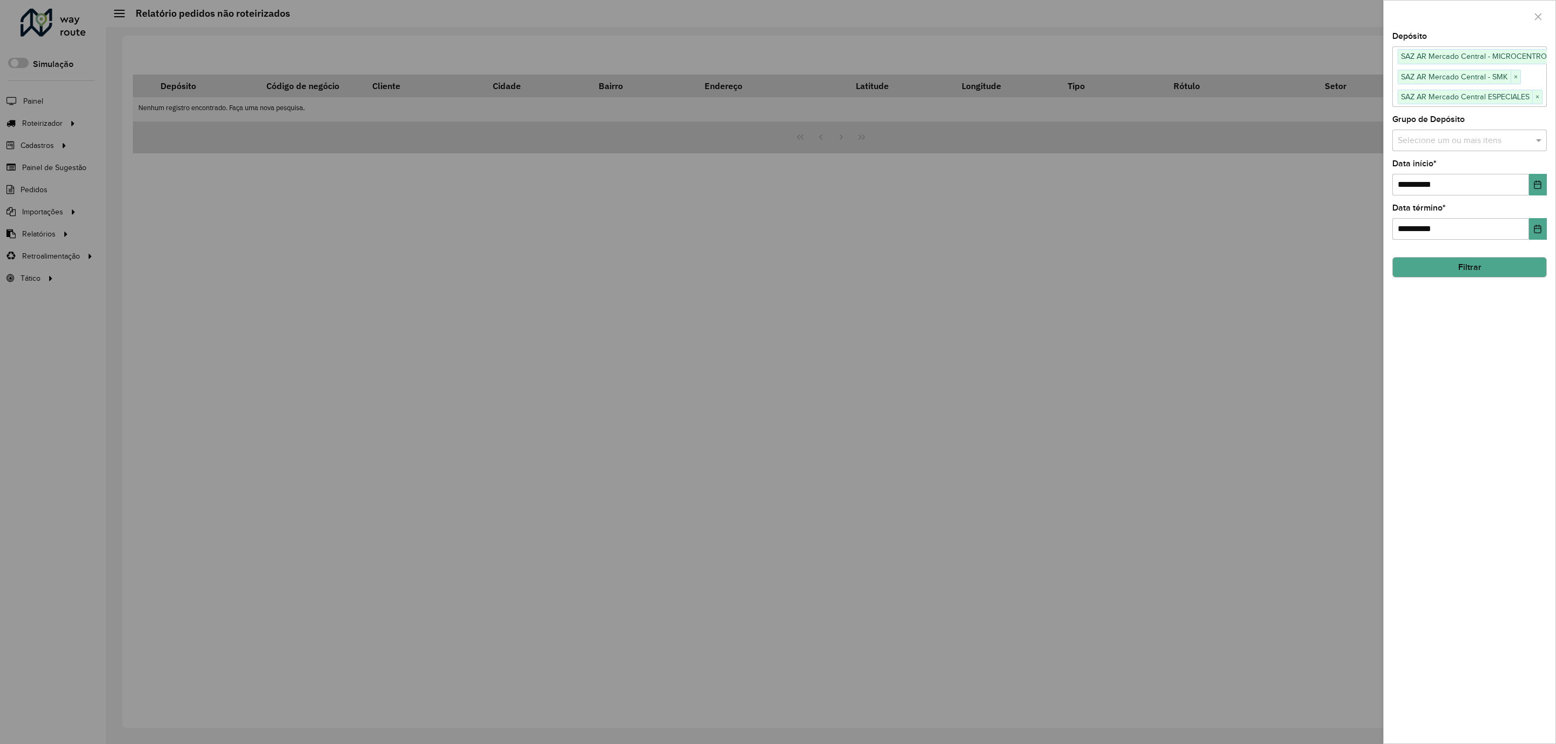
click at [1469, 273] on button "Filtrar" at bounding box center [1469, 267] width 155 height 21
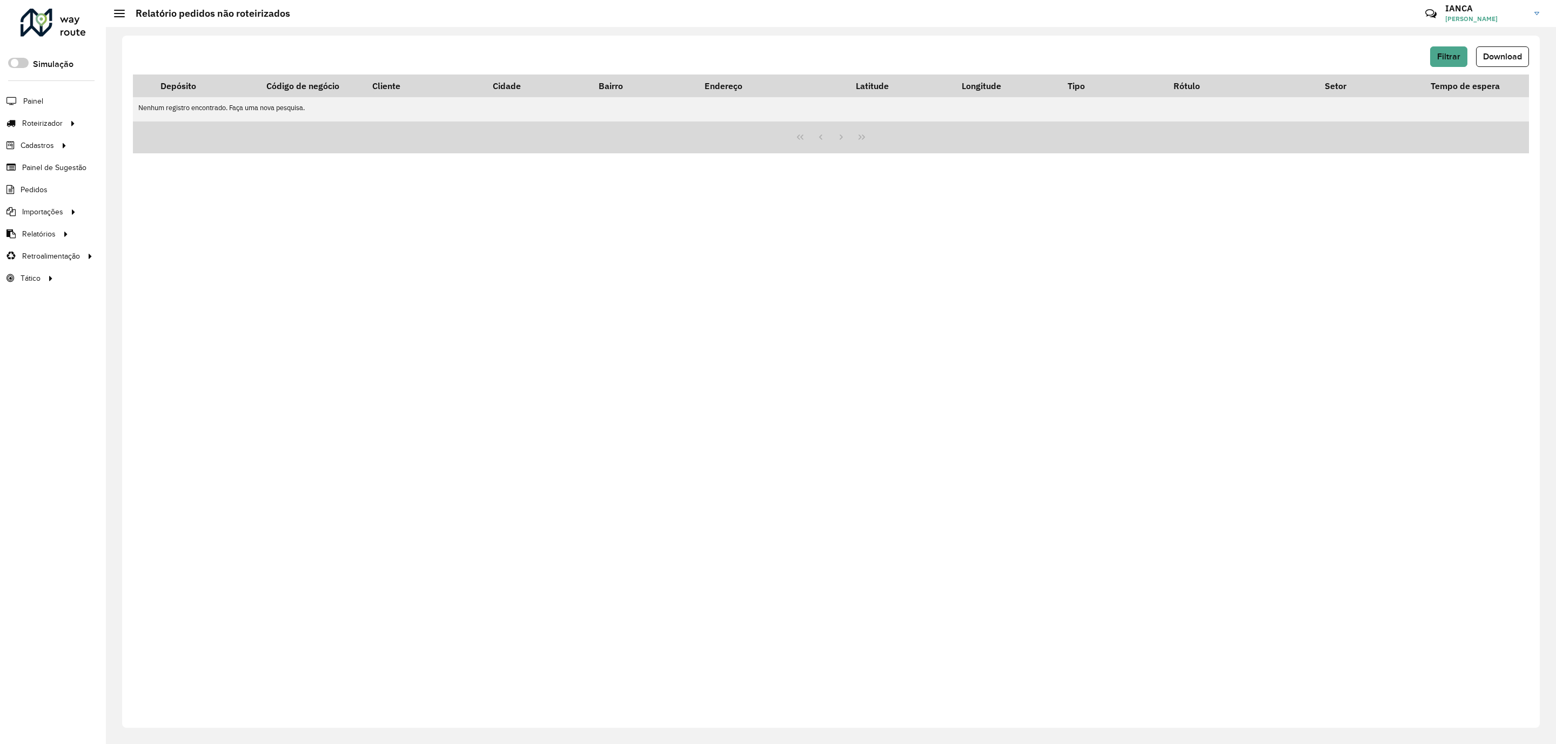
drag, startPoint x: 386, startPoint y: 242, endPoint x: 326, endPoint y: 222, distance: 63.2
click at [383, 241] on div "Filtrar Download Depósito Código de negócio Cliente Cidade Bairro Endereço Lati…" at bounding box center [831, 382] width 1418 height 693
